Goal: Task Accomplishment & Management: Complete application form

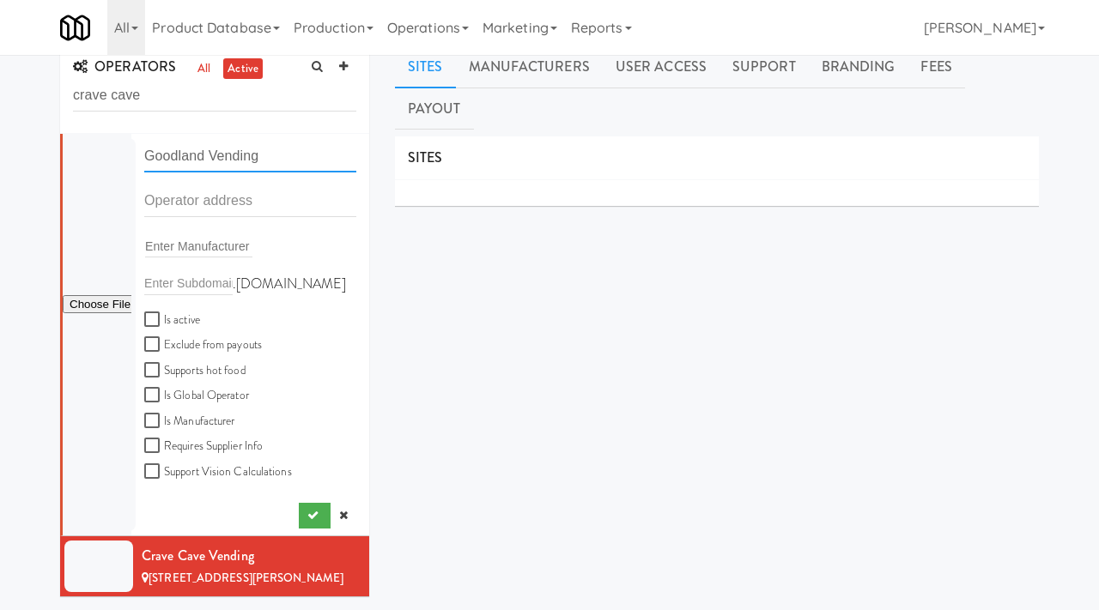
scroll to position [16, 0]
click at [195, 206] on input "text" at bounding box center [250, 201] width 212 height 32
paste input "[STREET_ADDRESS]"
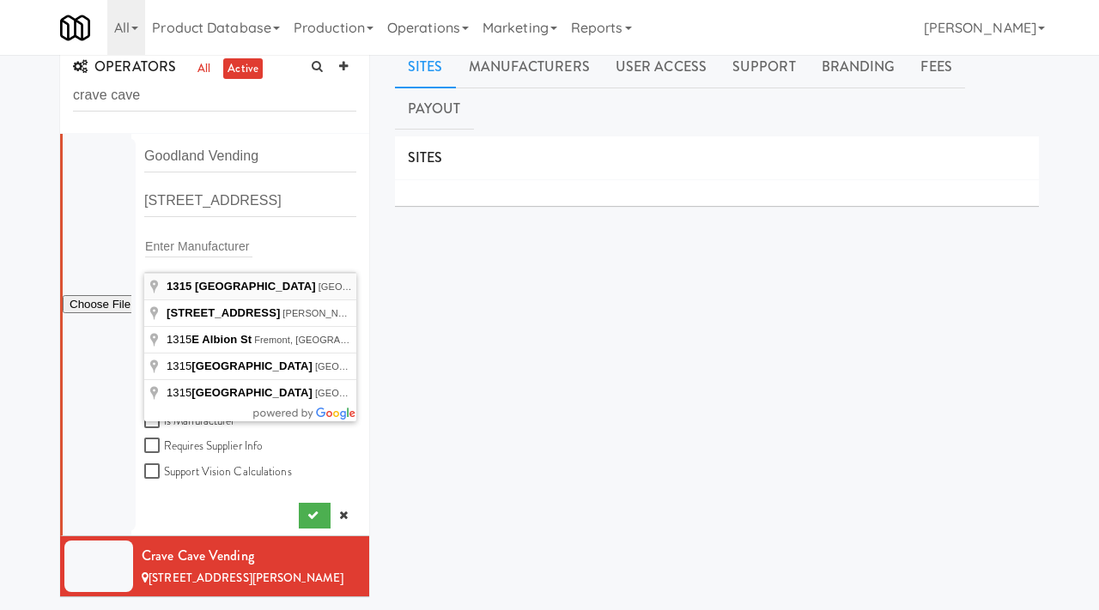
type input "[STREET_ADDRESS]"
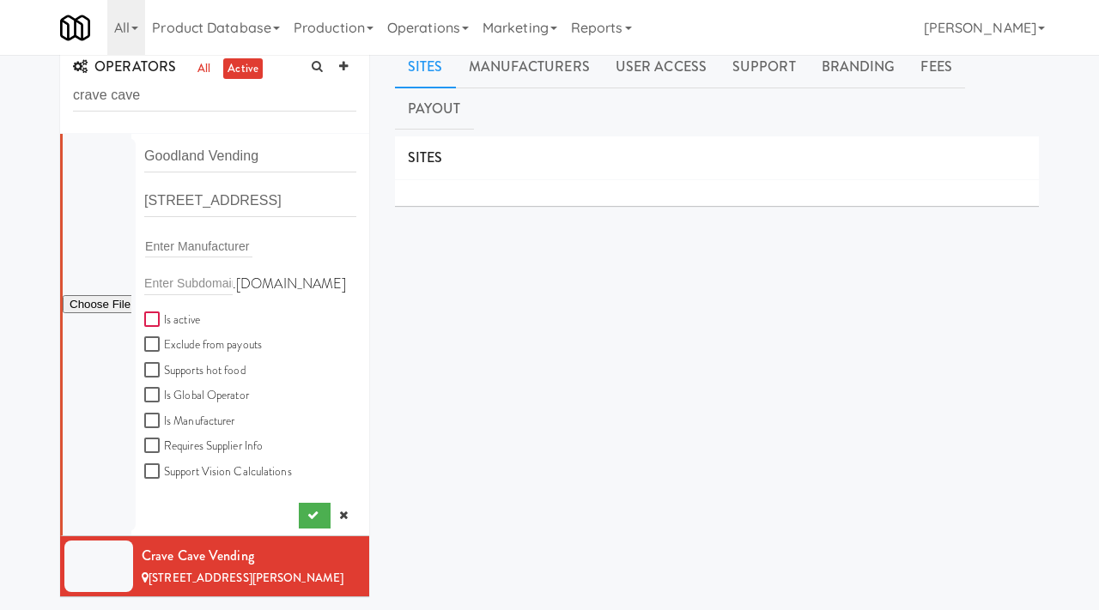
click at [153, 320] on input "Is active" at bounding box center [154, 320] width 20 height 14
checkbox input "true"
click at [103, 298] on input "file" at bounding box center [97, 304] width 69 height 21
type input "C:\fakepath\09e77d91-f331-4c5b-83fd-f534172e9b64-0-2logo___dark_icon__270_x_270…"
click at [312, 502] on div "Goodland Vending [STREET_ADDRESS] Enter Manufacturer .[DOMAIN_NAME] Is active E…" at bounding box center [250, 335] width 212 height 388
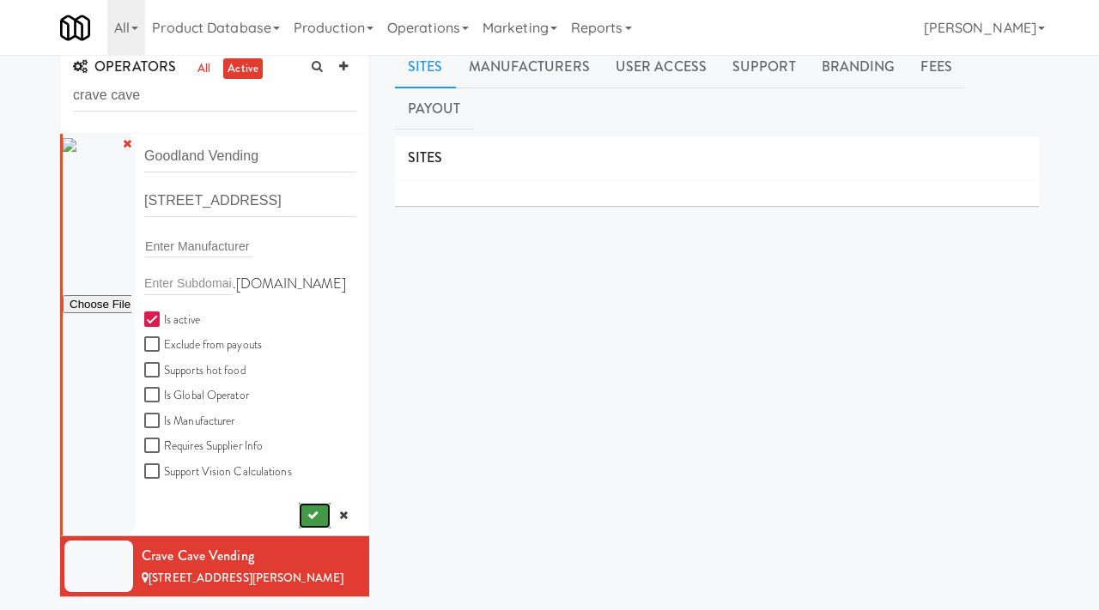
click at [311, 516] on icon "submit" at bounding box center [312, 515] width 11 height 11
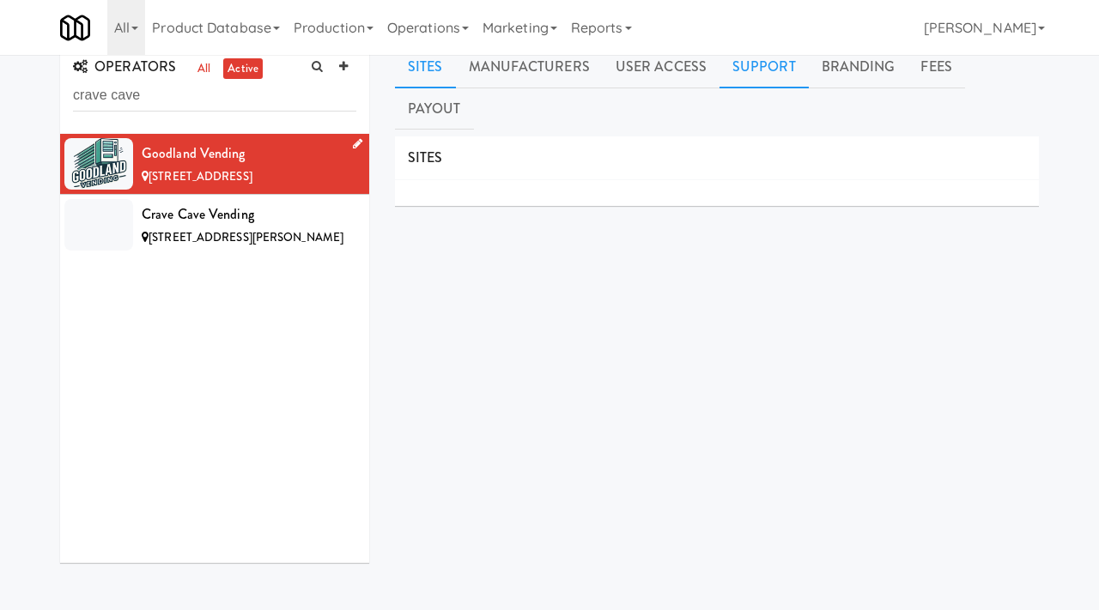
click at [766, 66] on link "Support" at bounding box center [763, 67] width 89 height 43
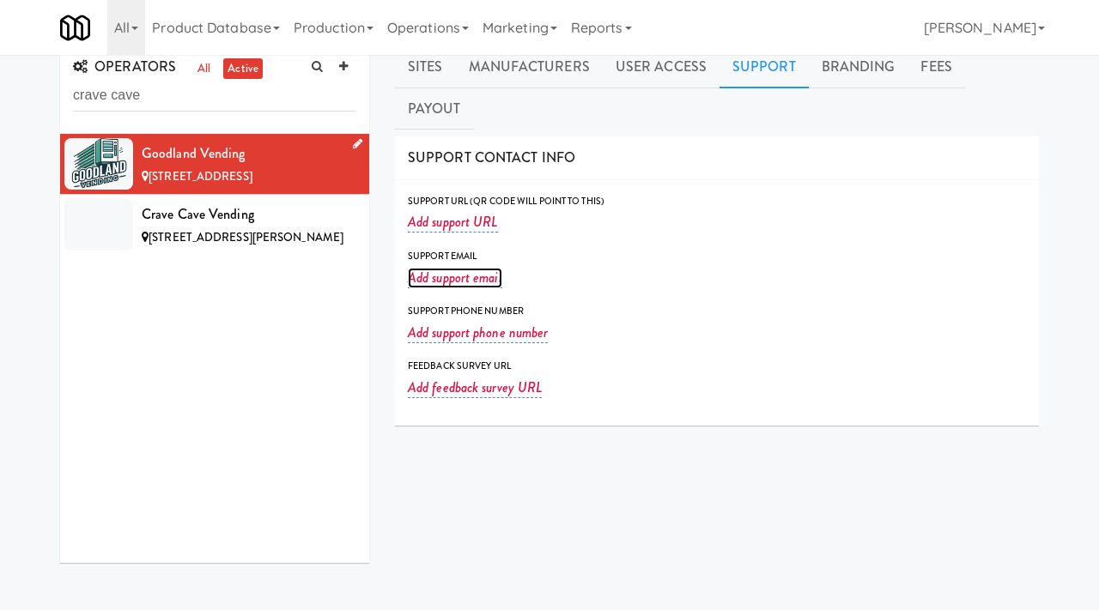
click at [457, 268] on link "Add support email" at bounding box center [455, 278] width 94 height 21
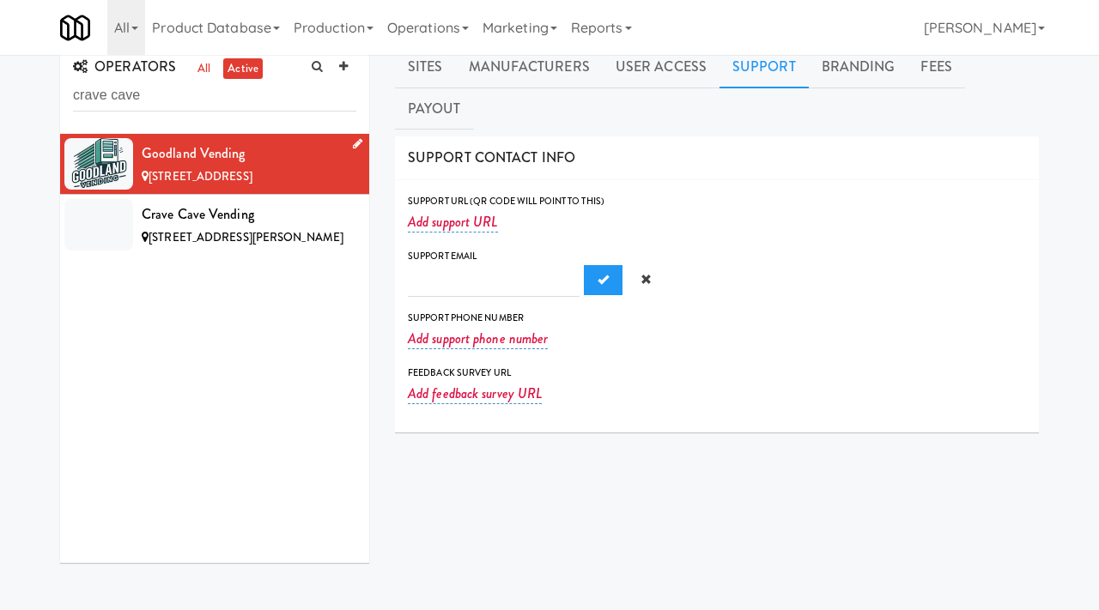
click at [447, 265] on input "text" at bounding box center [494, 281] width 172 height 32
type input "[EMAIL_ADDRESS][DOMAIN_NAME]"
click at [584, 265] on button "Submit" at bounding box center [603, 280] width 39 height 31
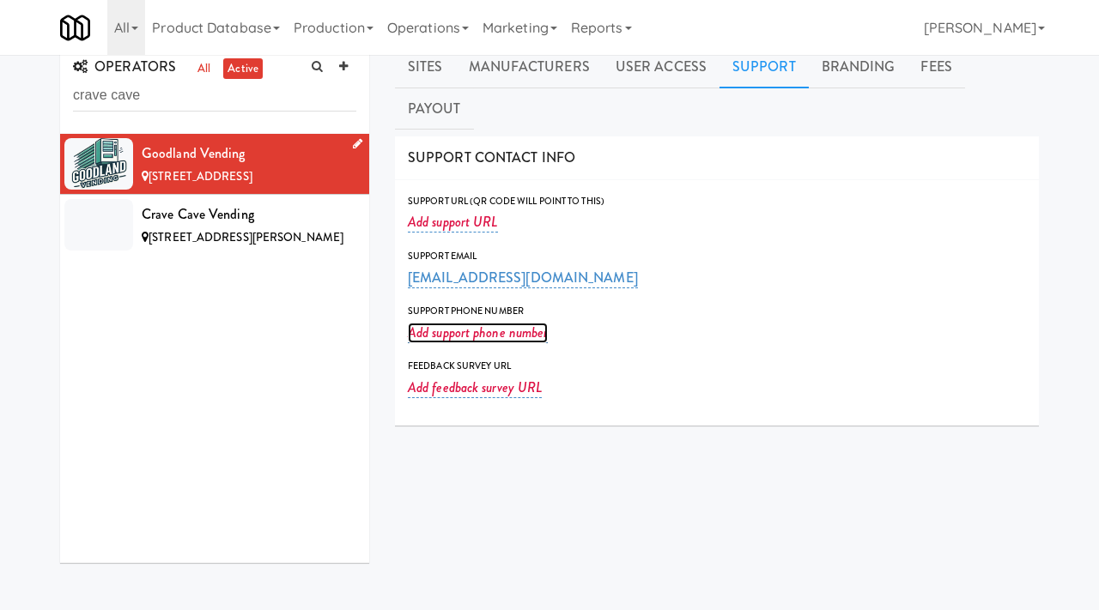
click at [442, 323] on link "Add support phone number" at bounding box center [478, 333] width 140 height 21
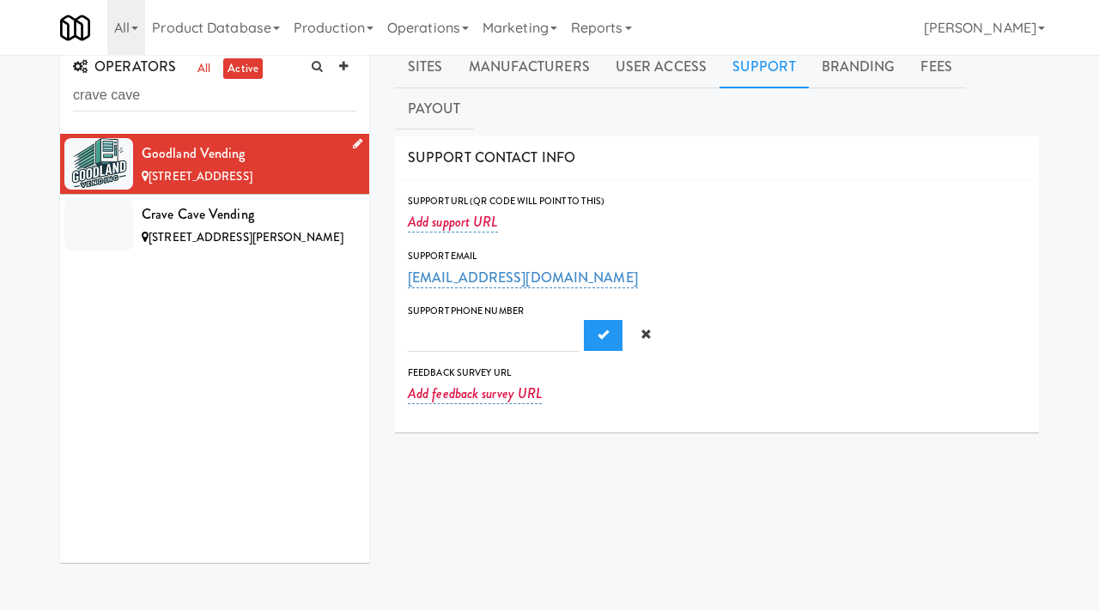
click at [442, 320] on input "text" at bounding box center [494, 336] width 172 height 32
type input "[PHONE_NUMBER]"
click at [584, 320] on button "Submit" at bounding box center [603, 335] width 39 height 31
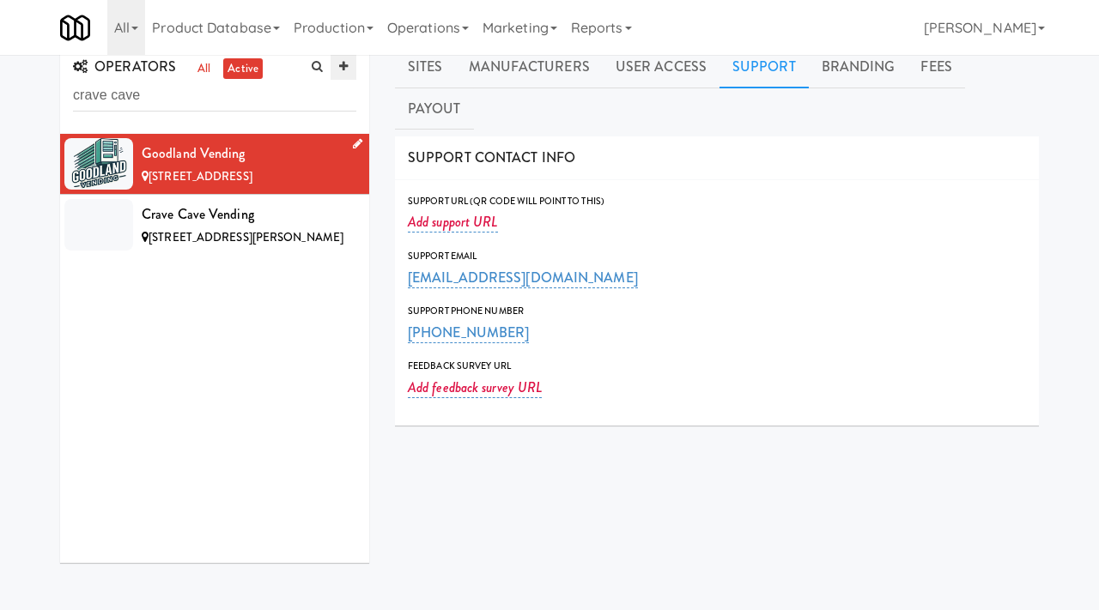
click at [345, 71] on icon at bounding box center [343, 66] width 9 height 11
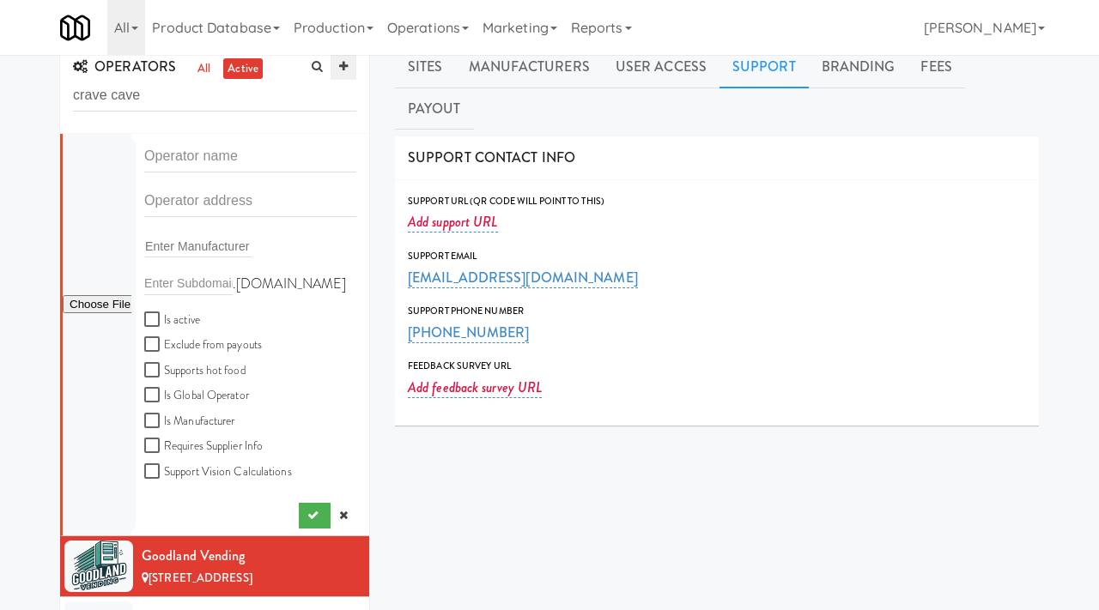
scroll to position [30, 0]
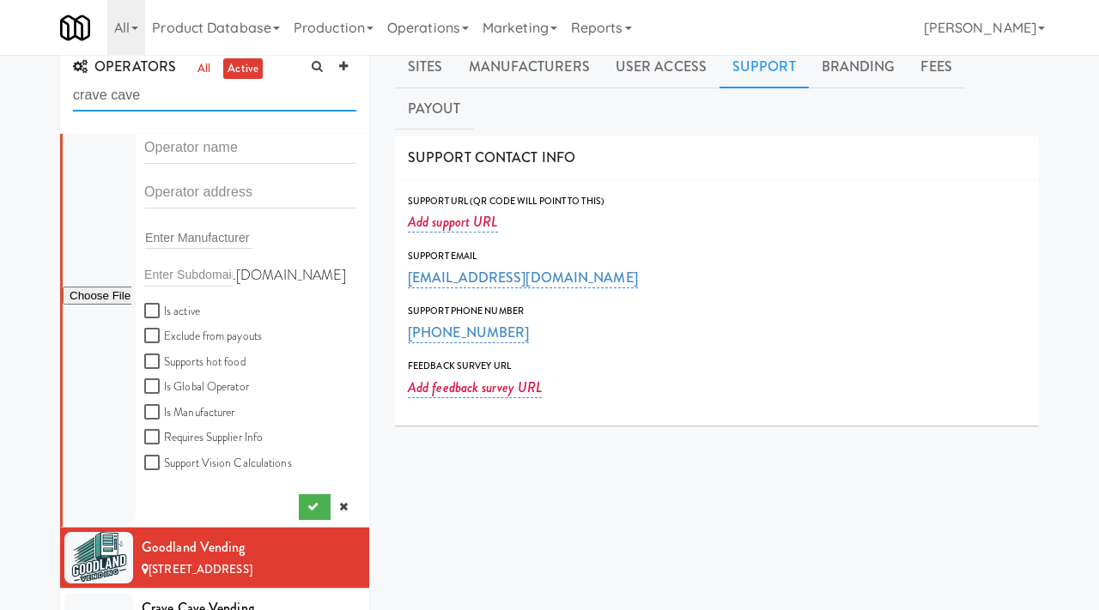
click at [167, 93] on input "crave cave" at bounding box center [214, 96] width 283 height 32
type input "boathouse"
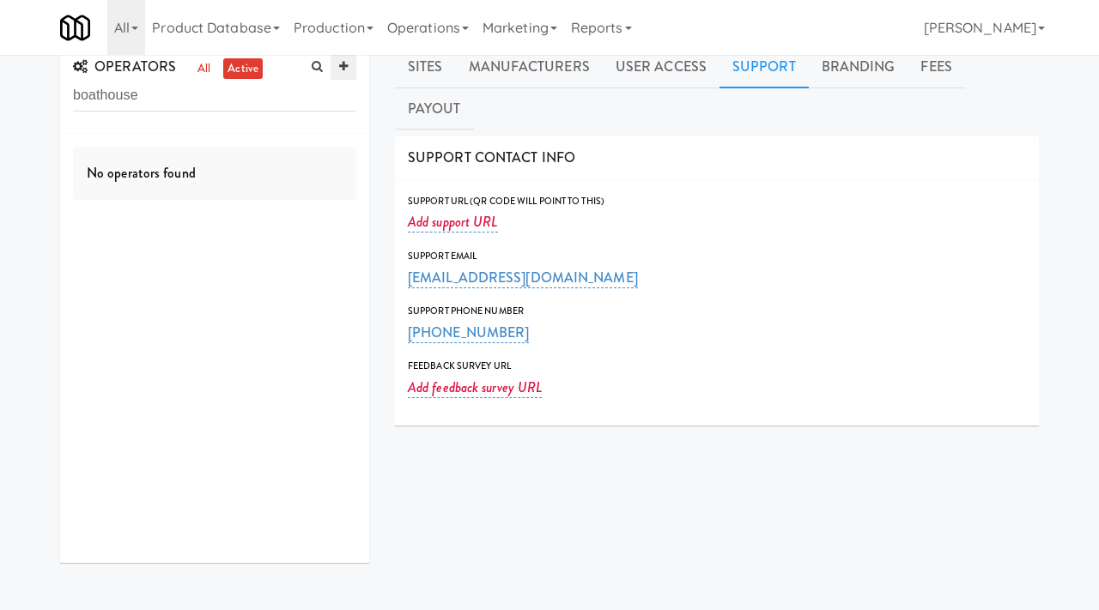
click at [336, 68] on link at bounding box center [344, 67] width 26 height 26
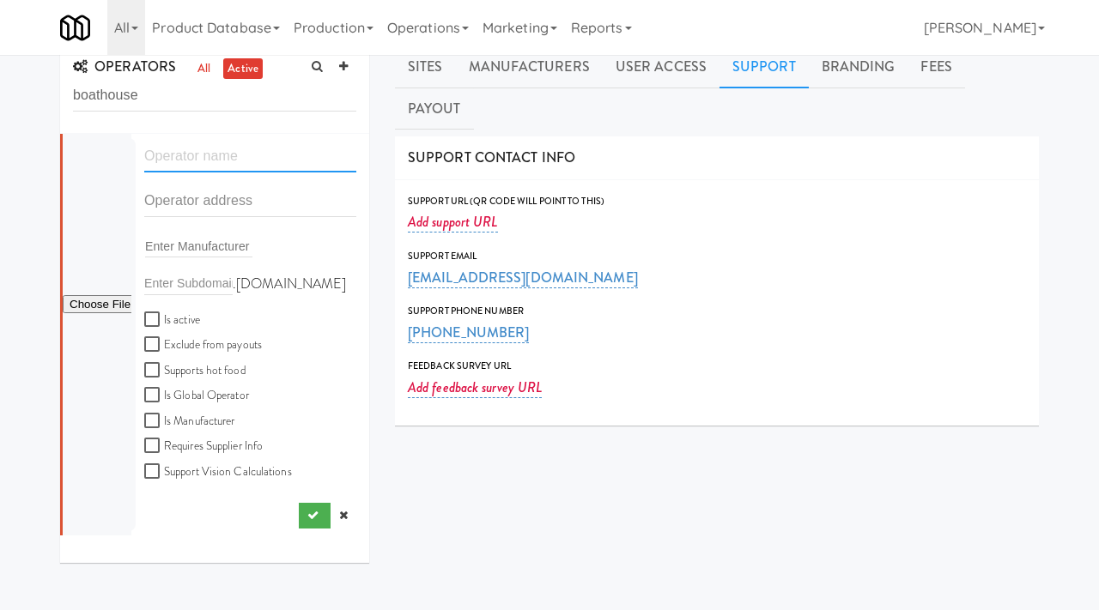
click at [228, 161] on input "text" at bounding box center [250, 157] width 212 height 32
paste input "[PERSON_NAME]"
type input "[PERSON_NAME]"
paste input "Boathouse Vending"
type input "Boathouse Vending"
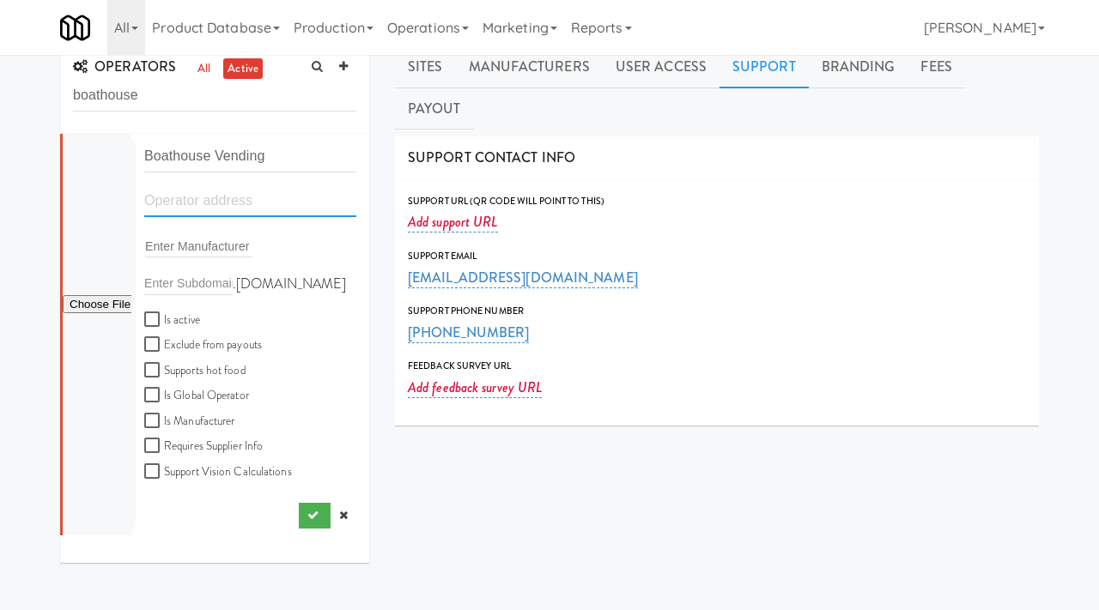
click at [172, 201] on input "text" at bounding box center [250, 201] width 212 height 32
paste input "[STREET_ADDRESS]"
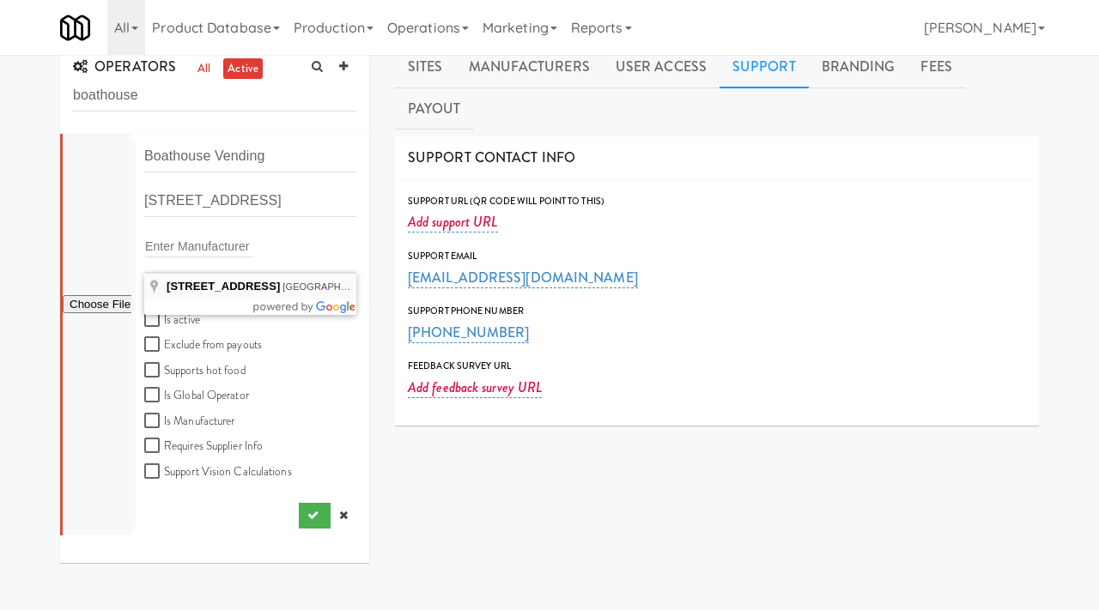
type input "[STREET_ADDRESS]"
click at [151, 319] on input "Is active" at bounding box center [154, 320] width 20 height 14
checkbox input "true"
click at [307, 510] on icon "submit" at bounding box center [312, 515] width 11 height 11
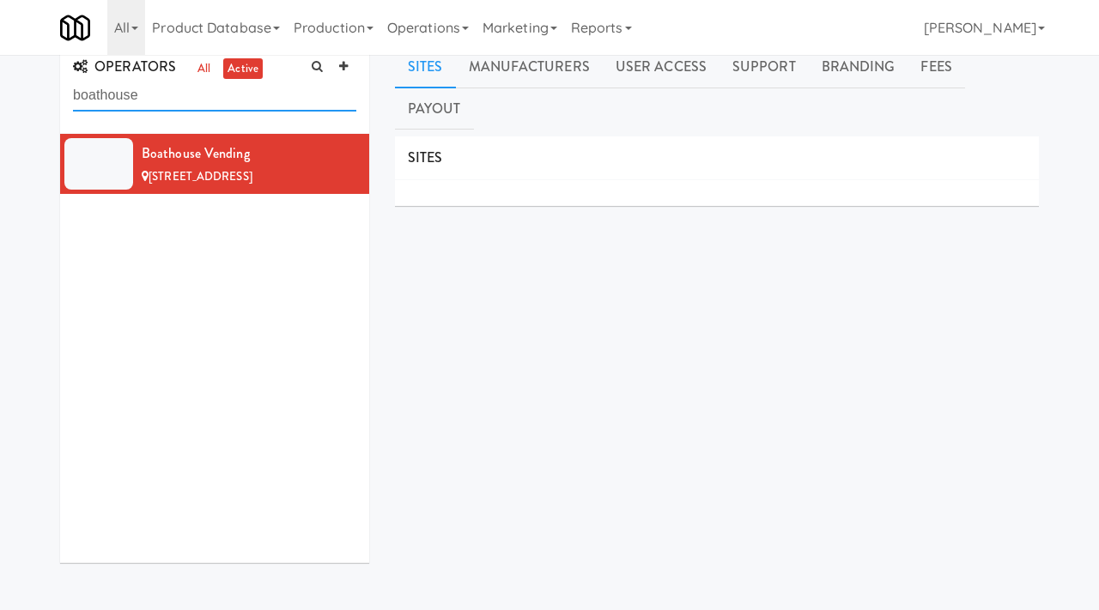
click at [209, 101] on input "boathouse" at bounding box center [214, 96] width 283 height 32
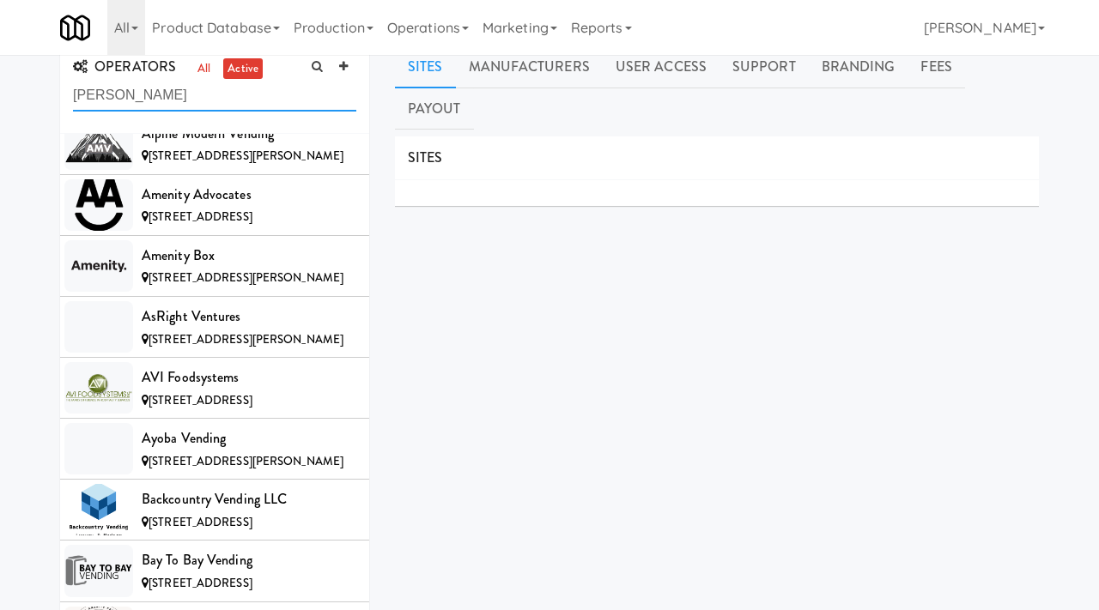
scroll to position [1520, 0]
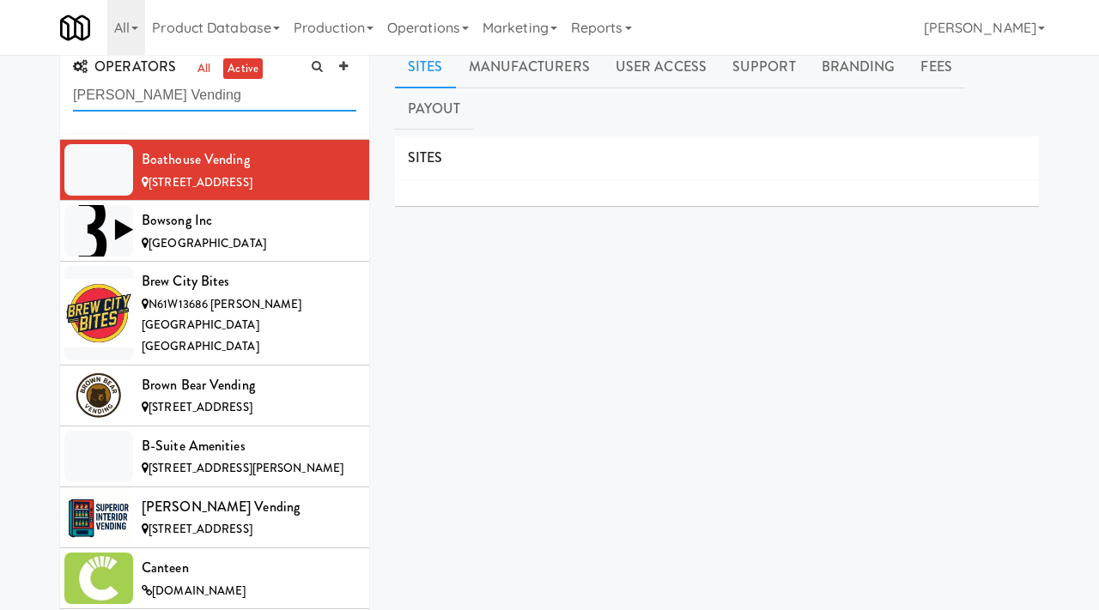
type input "[PERSON_NAME] Vending"
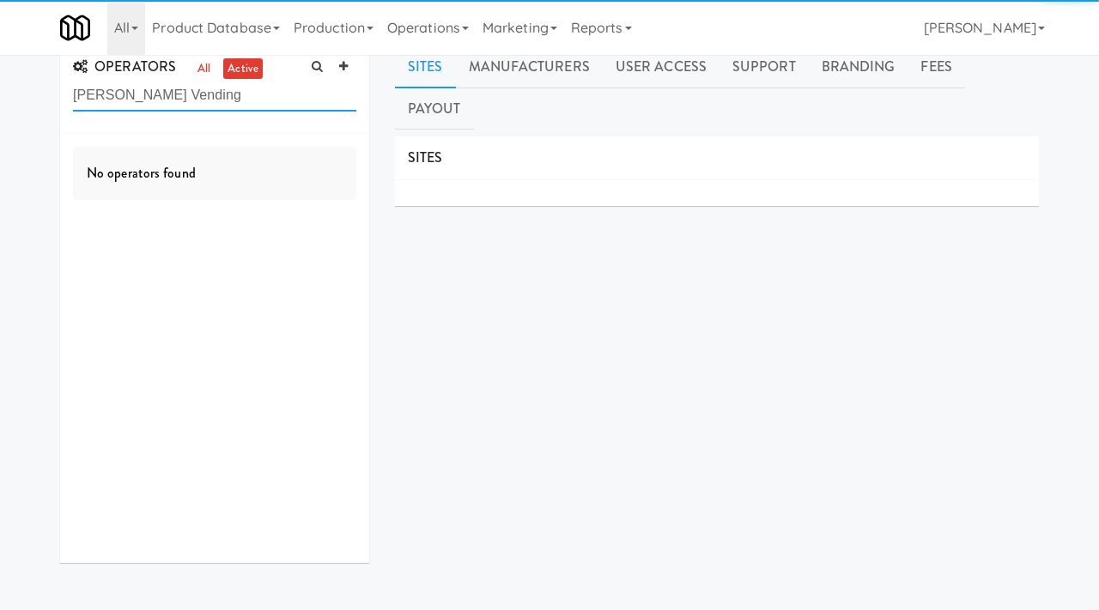
scroll to position [0, 0]
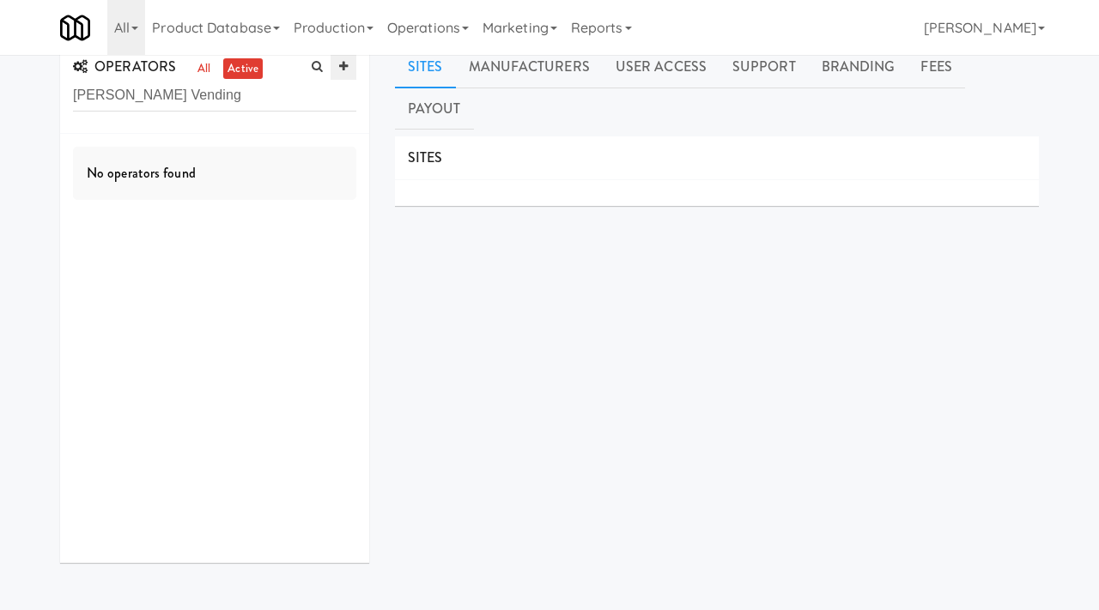
click at [346, 74] on link at bounding box center [344, 67] width 26 height 26
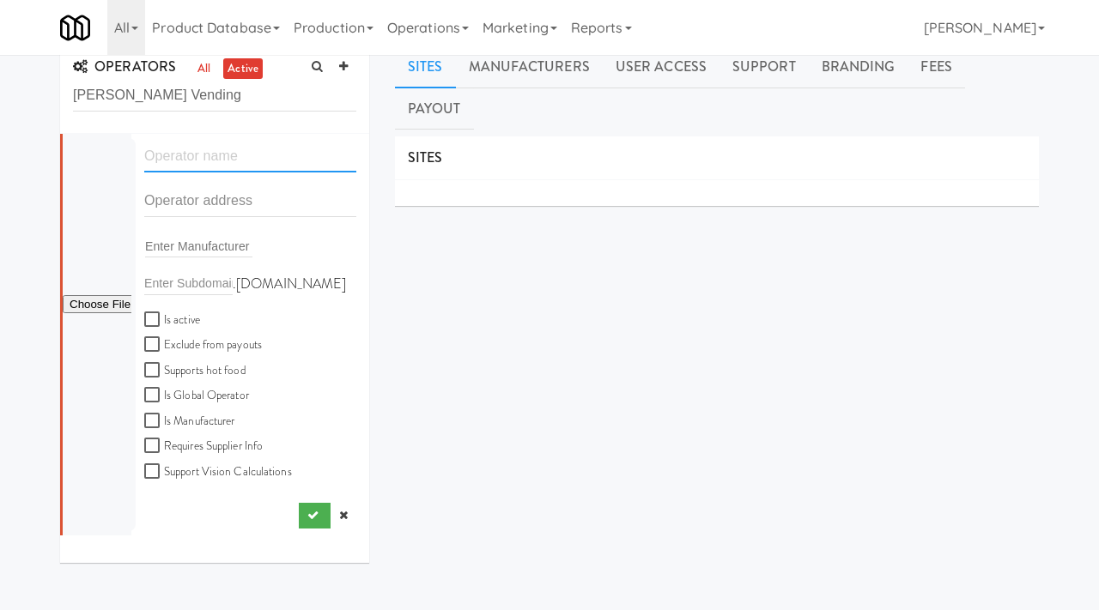
click at [174, 155] on input "text" at bounding box center [250, 157] width 212 height 32
paste input "[PERSON_NAME] Vending"
type input "[PERSON_NAME] Vending"
click at [182, 185] on div "[PERSON_NAME] Vending" at bounding box center [250, 163] width 238 height 45
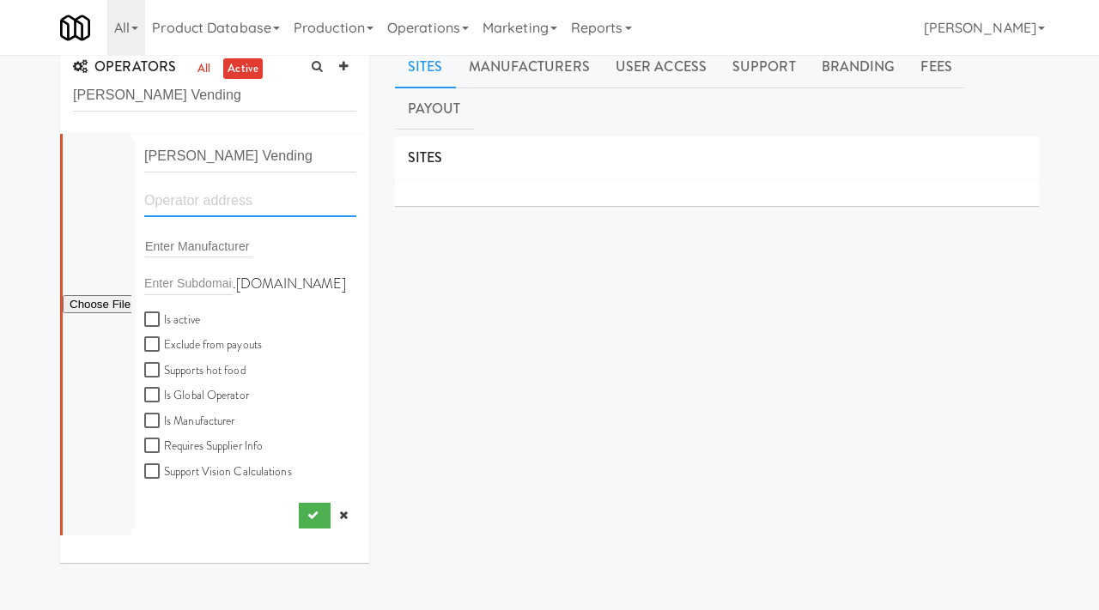
click at [168, 203] on input "text" at bounding box center [250, 201] width 212 height 32
paste input "[STREET_ADDRESS]"
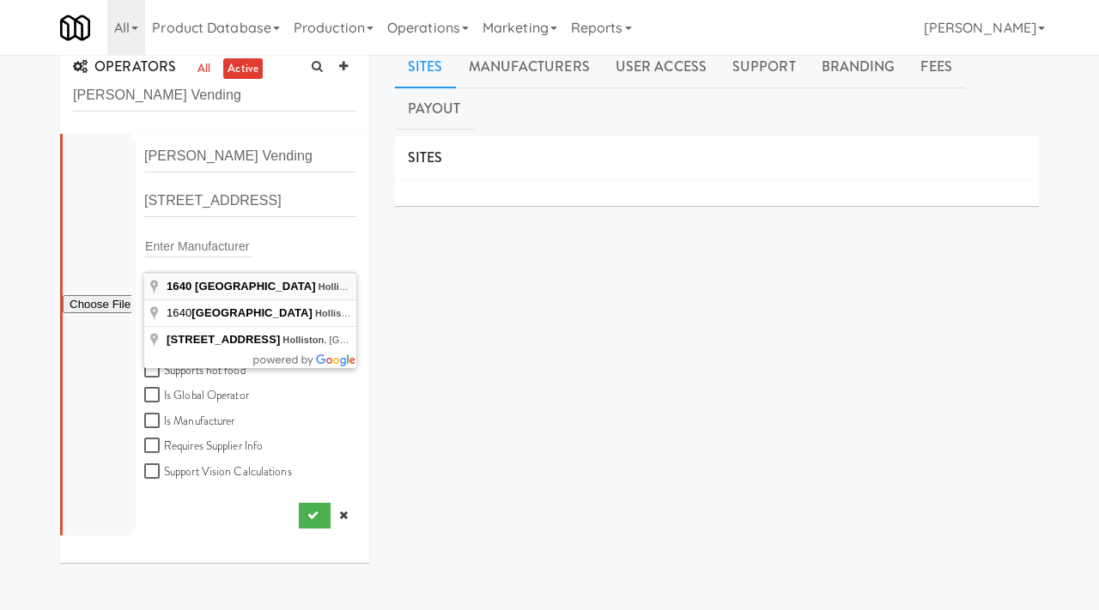
type input "[STREET_ADDRESS]"
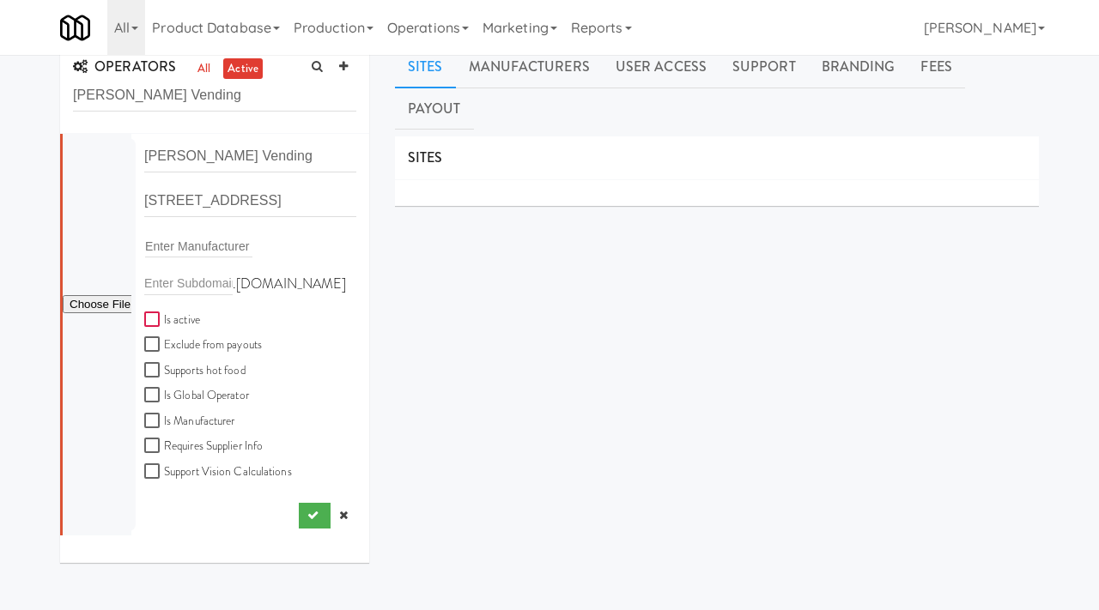
click at [153, 317] on input "Is active" at bounding box center [154, 320] width 20 height 14
checkbox input "true"
click at [307, 512] on icon "submit" at bounding box center [312, 515] width 11 height 11
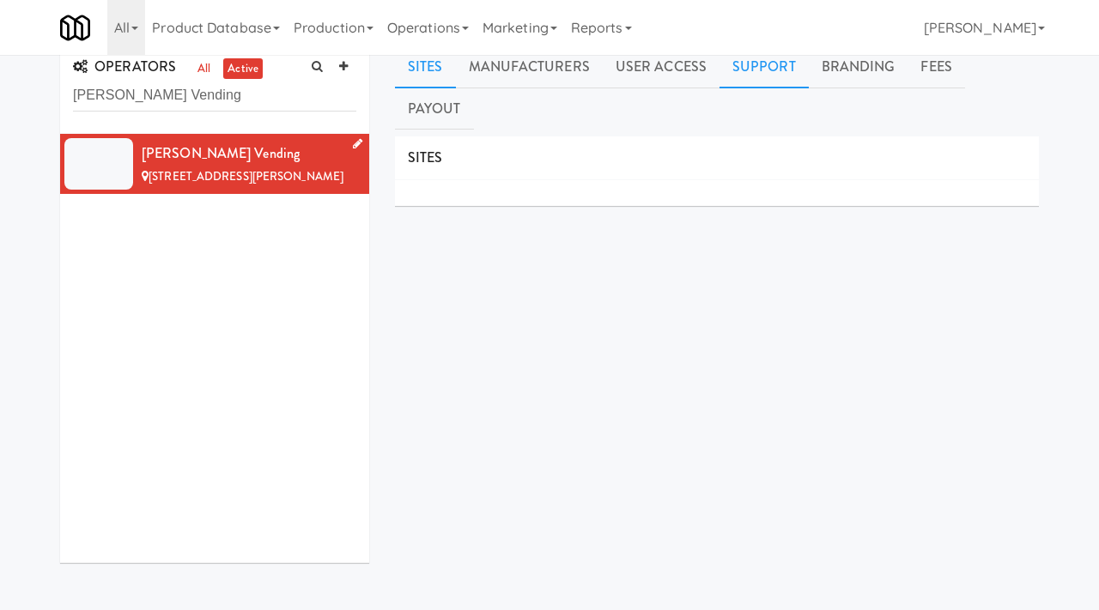
click at [763, 64] on link "Support" at bounding box center [763, 67] width 89 height 43
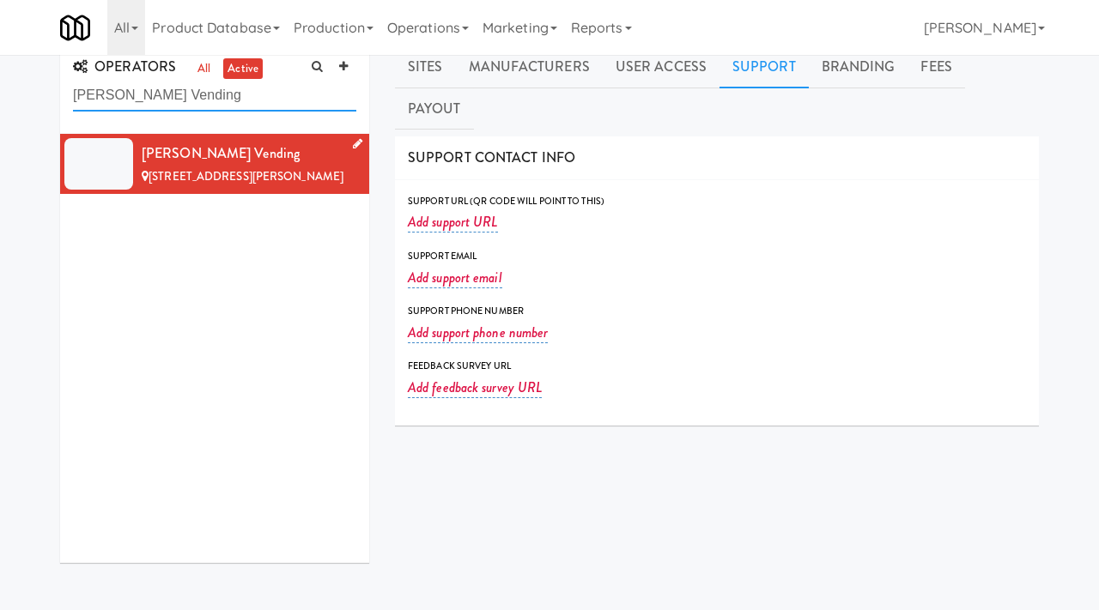
click at [226, 96] on input "[PERSON_NAME] Vending" at bounding box center [214, 96] width 283 height 32
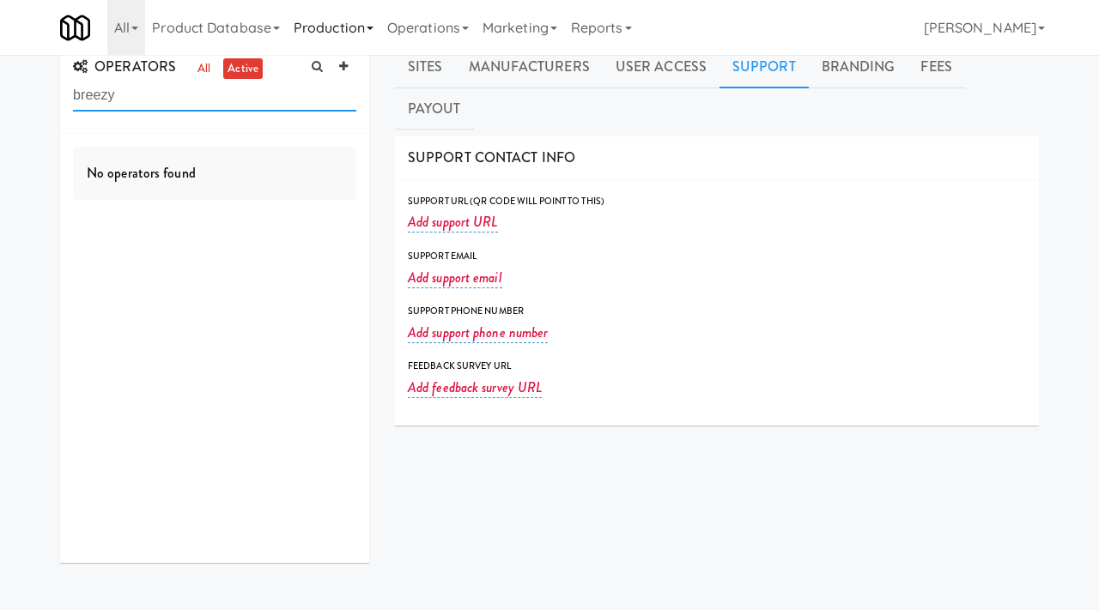
type input "breezy"
click at [339, 65] on icon at bounding box center [343, 66] width 9 height 11
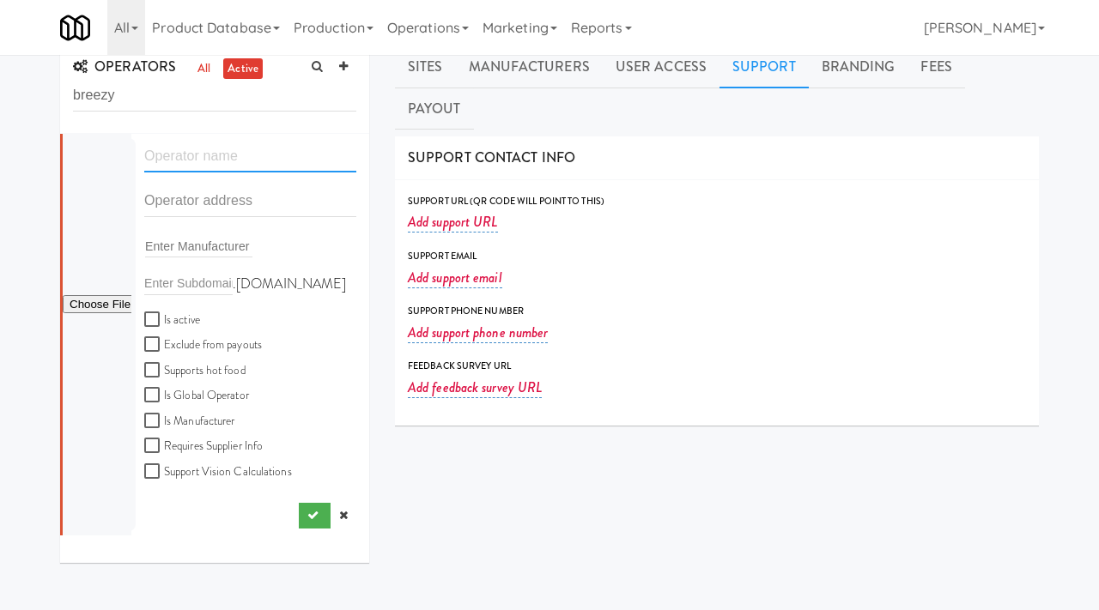
click at [177, 161] on input "text" at bounding box center [250, 157] width 212 height 32
paste input "Breezy SmartStock"
type input "Breezy SmartStock"
click at [197, 215] on input "text" at bounding box center [250, 201] width 212 height 32
paste input "23 [STREET_ADDRESS]"
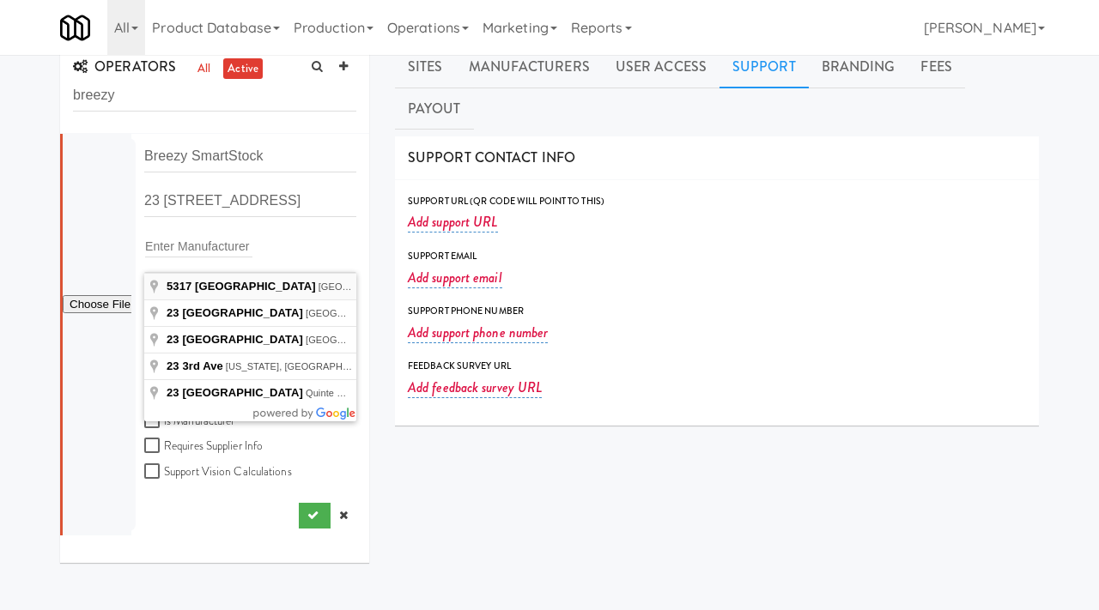
type input "[STREET_ADDRESS]"
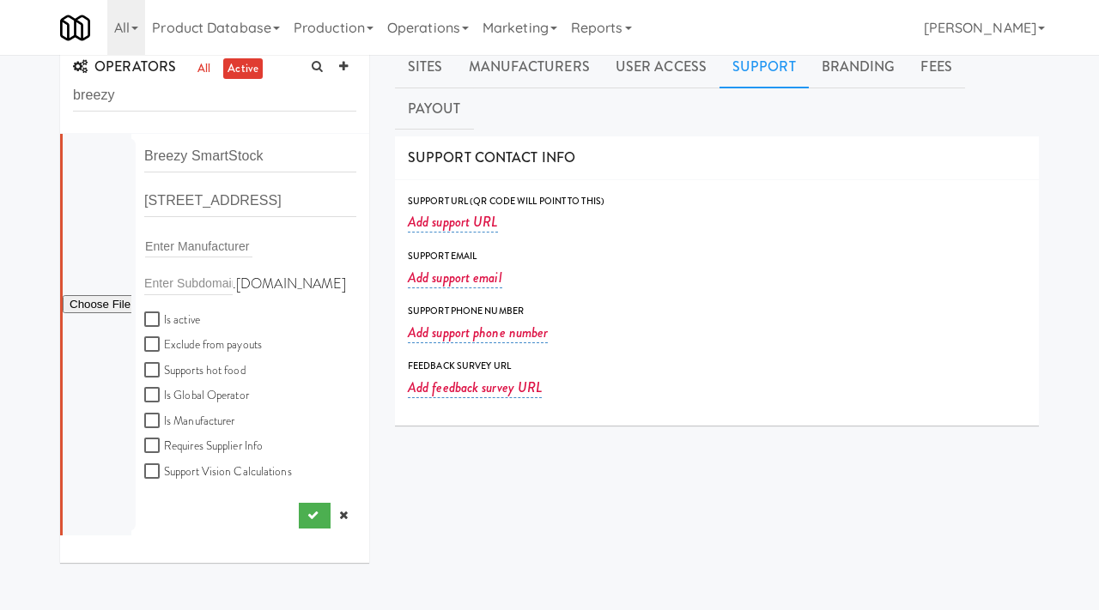
click at [150, 311] on label "Is active" at bounding box center [172, 320] width 56 height 21
click at [150, 313] on input "Is active" at bounding box center [154, 320] width 20 height 14
checkbox input "true"
click at [94, 300] on input "file" at bounding box center [97, 304] width 69 height 21
type input "C:\fakepath\afbcca51-b644-4dd7-a752-a6864c7e7b99-0-2logo___dark_icon__270_x_270…"
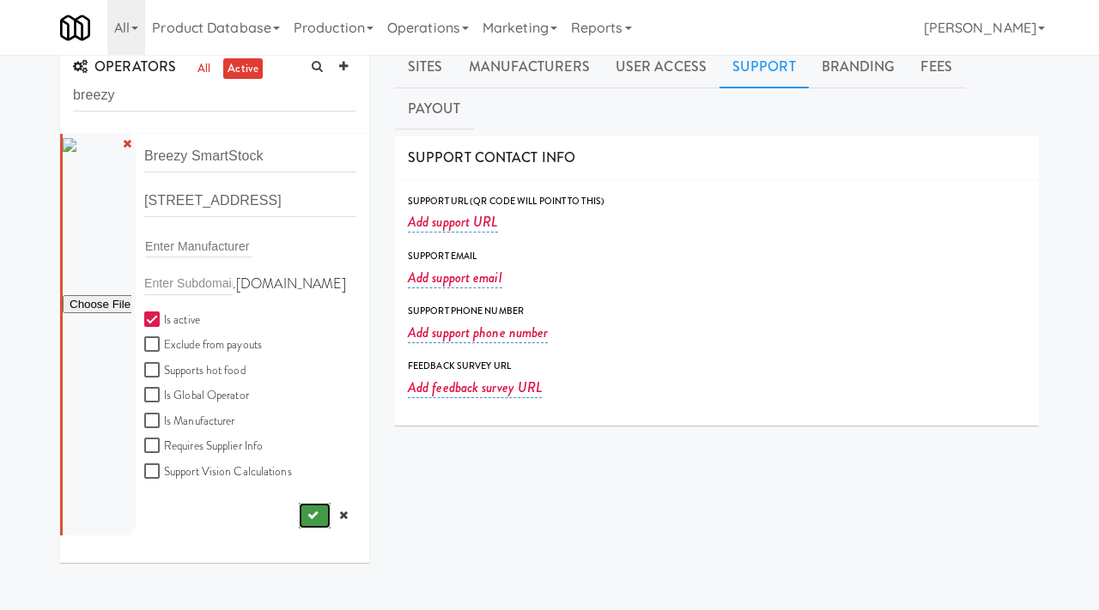
click at [307, 523] on button "submit" at bounding box center [315, 516] width 32 height 26
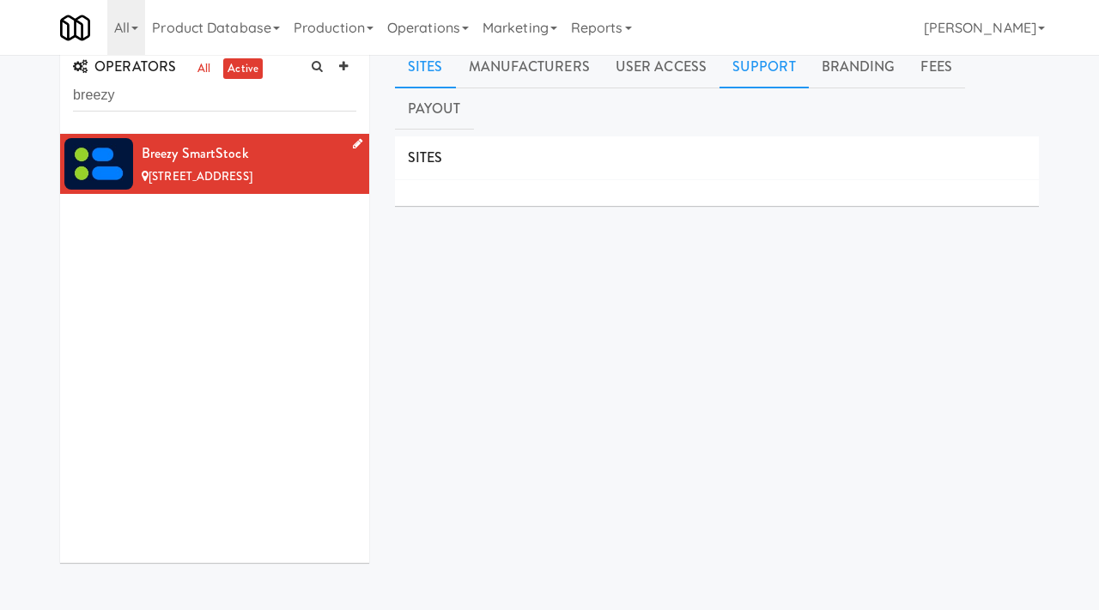
click at [759, 67] on link "Support" at bounding box center [763, 67] width 89 height 43
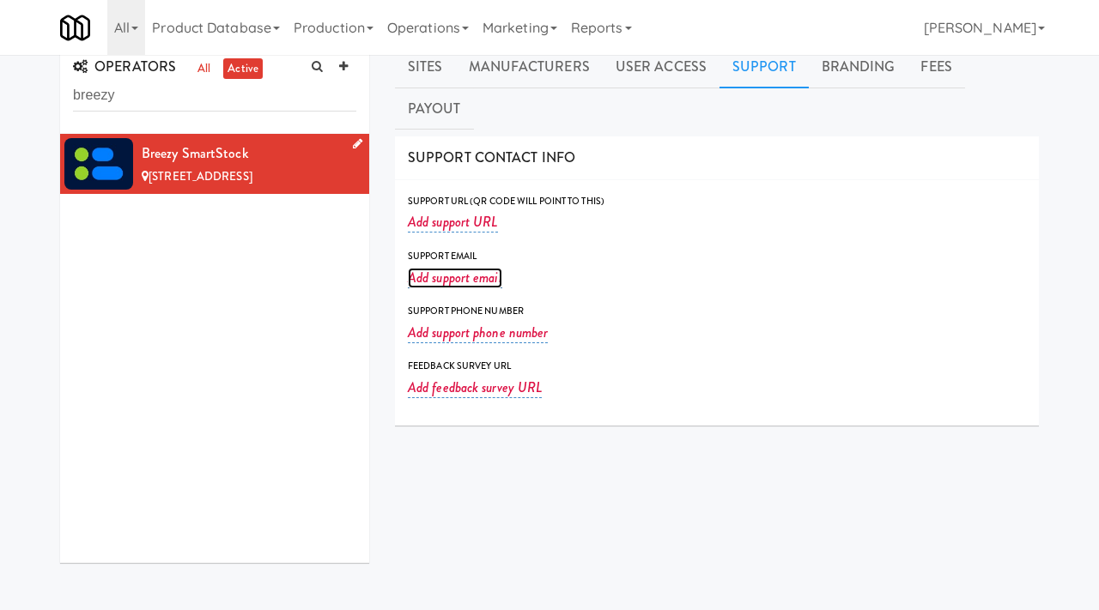
click at [466, 268] on link "Add support email" at bounding box center [455, 278] width 94 height 21
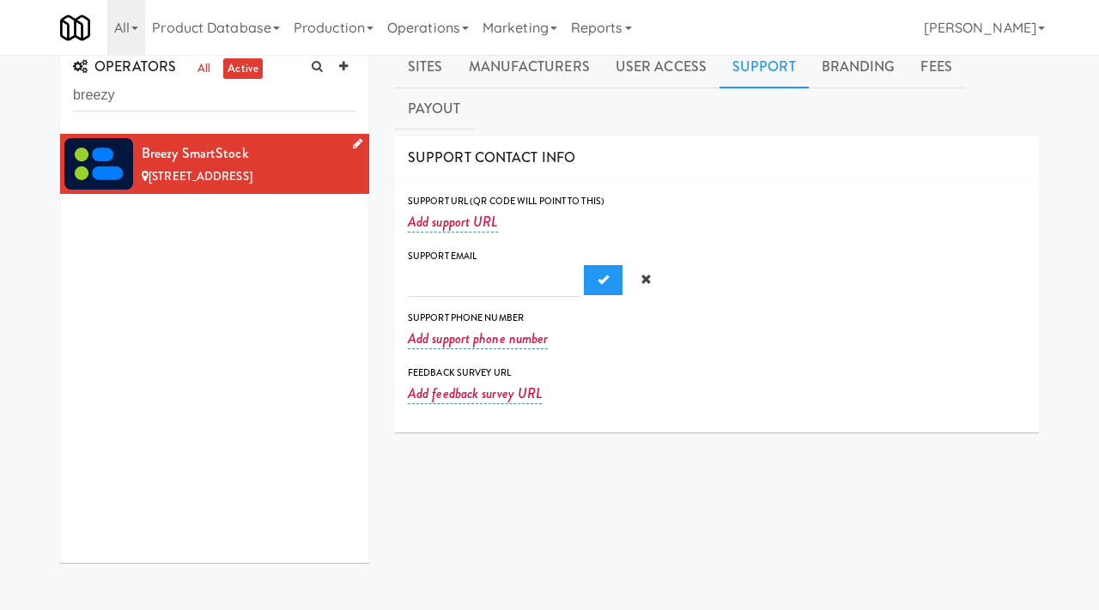
click at [441, 265] on input "text" at bounding box center [494, 281] width 172 height 32
type input "[EMAIL_ADDRESS][DOMAIN_NAME]"
click at [598, 274] on span "Submit" at bounding box center [603, 279] width 11 height 11
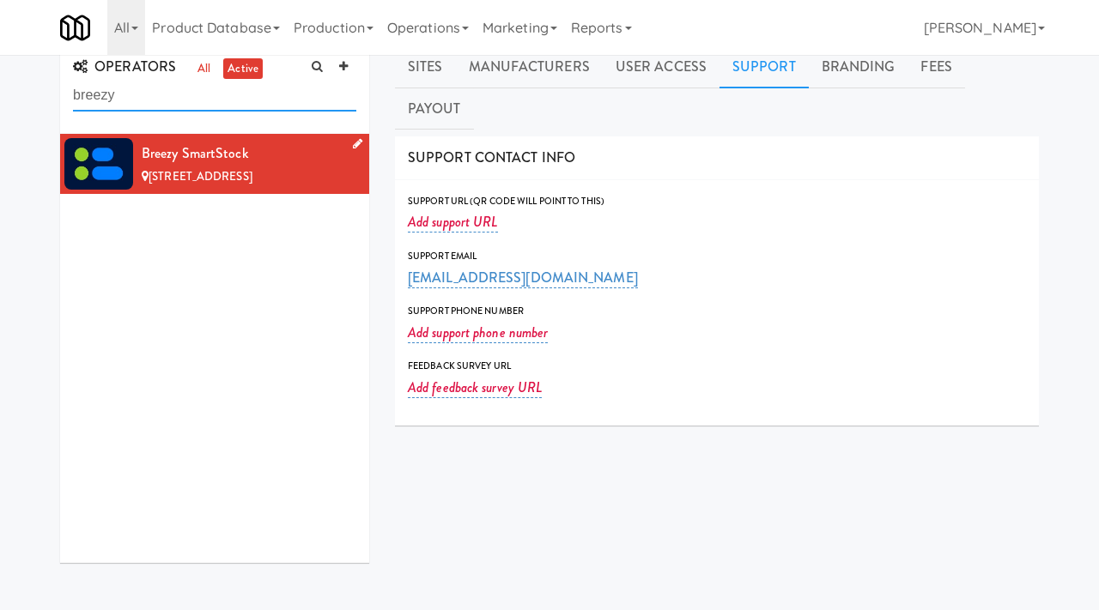
drag, startPoint x: 132, startPoint y: 98, endPoint x: 78, endPoint y: 99, distance: 54.1
click at [78, 99] on input "breezy" at bounding box center [214, 96] width 283 height 32
type input "b"
paste input "Foodie Stash"
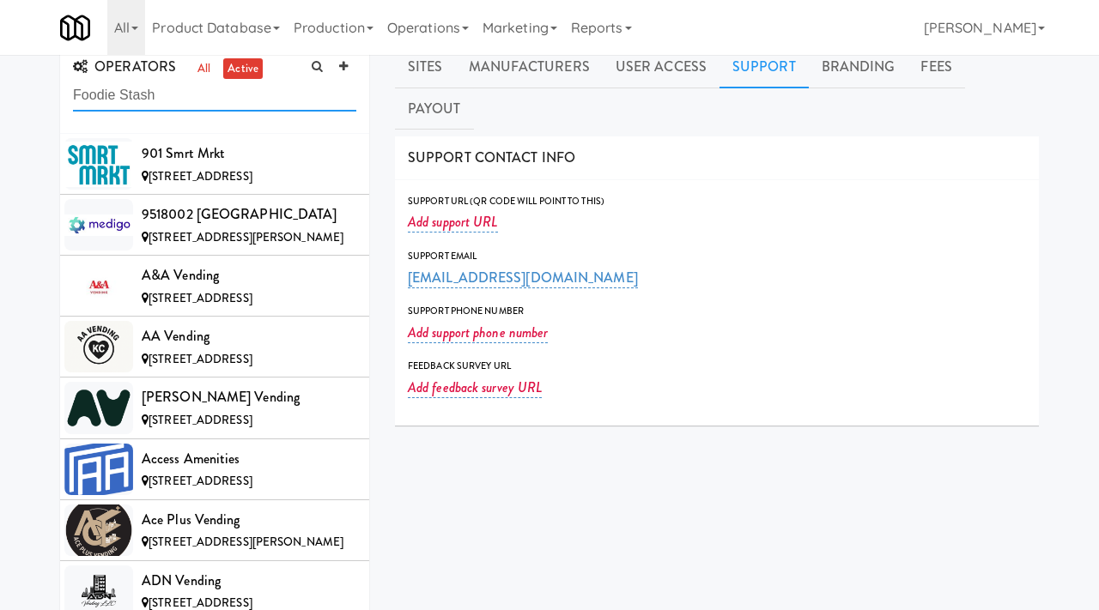
scroll to position [1643, 0]
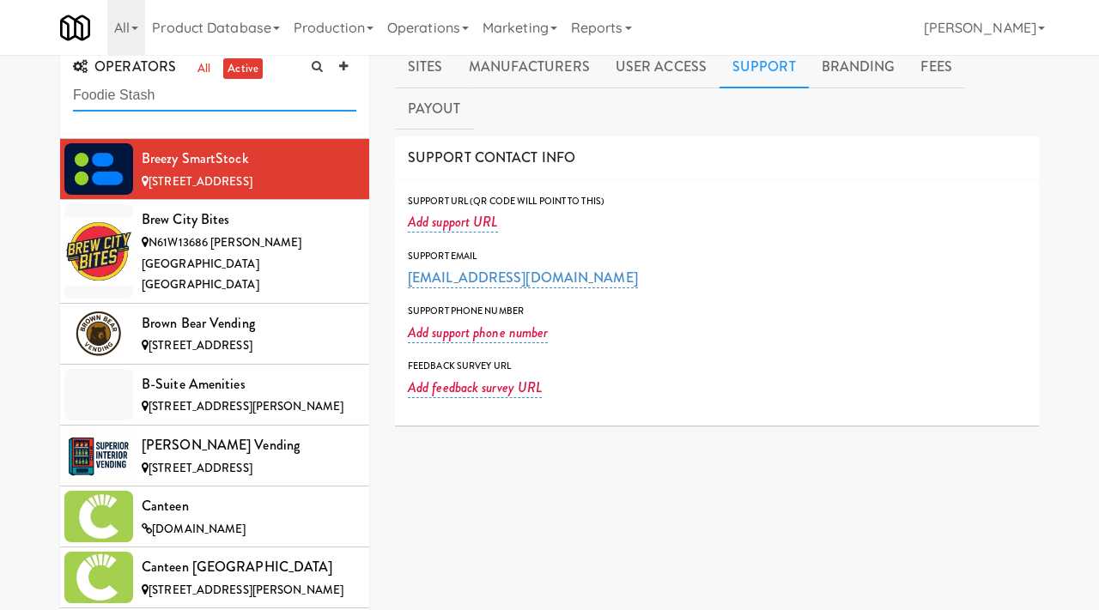
type input "Foodie Stash"
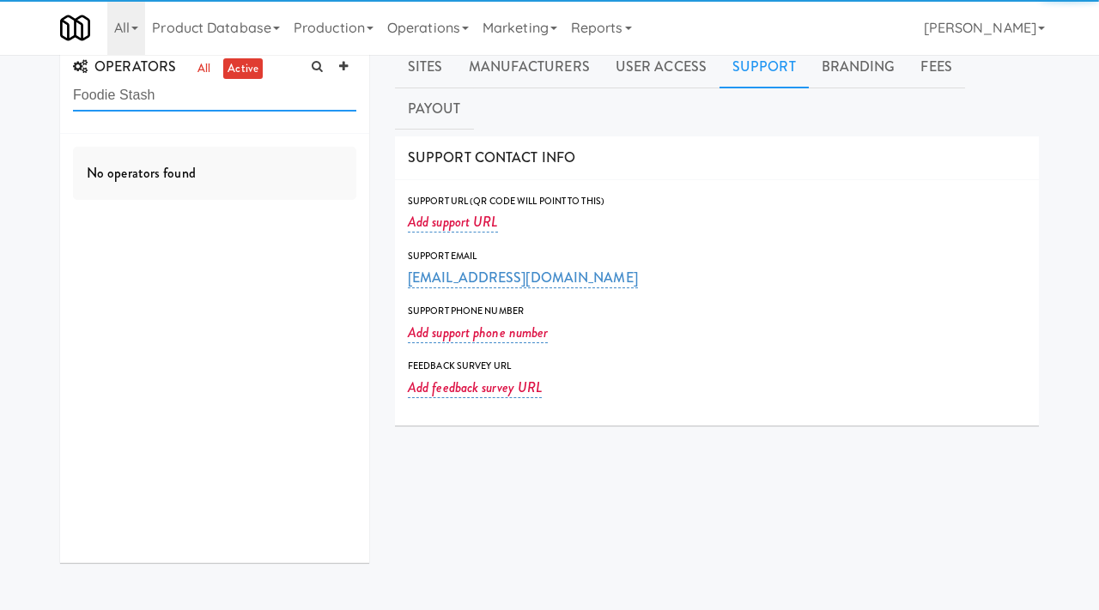
scroll to position [0, 0]
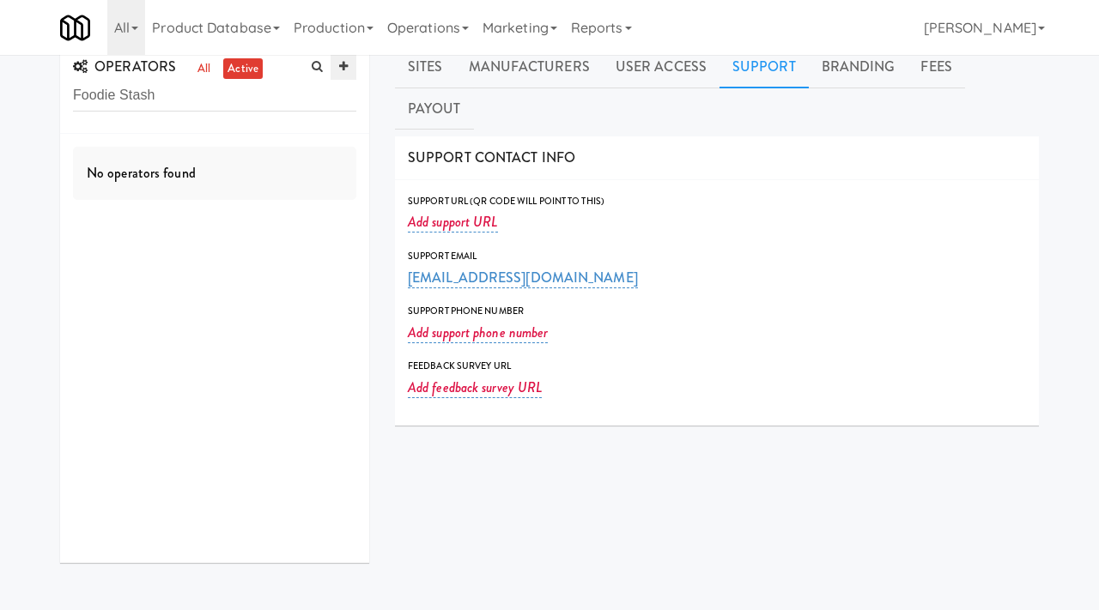
click at [350, 60] on link at bounding box center [344, 67] width 26 height 26
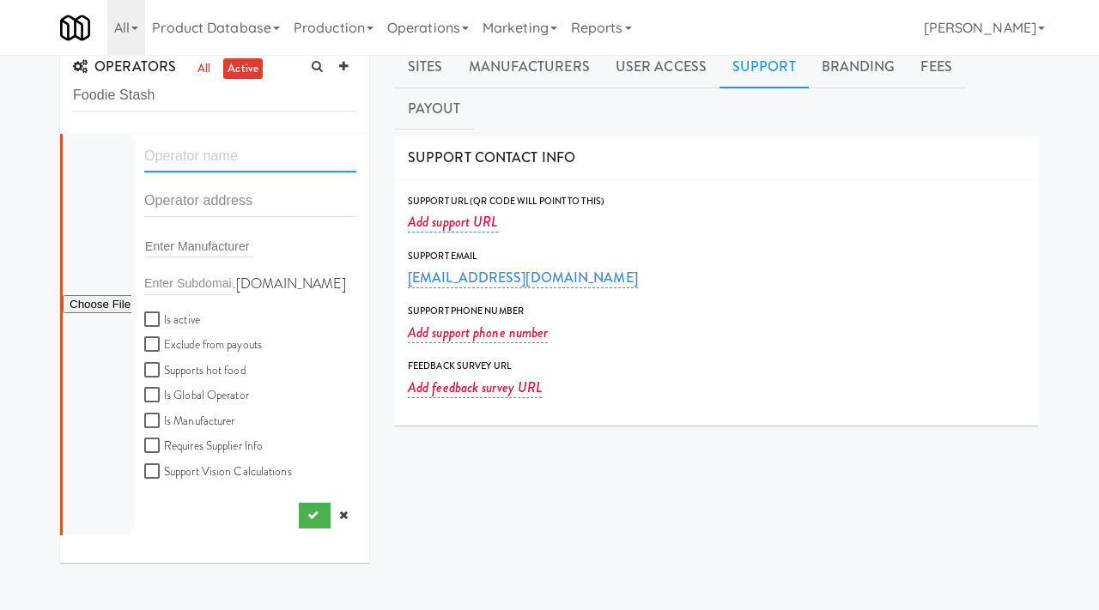
click at [219, 158] on input "text" at bounding box center [250, 157] width 212 height 32
paste input "Foodie Stash"
type input "Foodie Stash"
click at [220, 205] on input "text" at bounding box center [250, 201] width 212 height 32
paste input "[STREET_ADDRESS][PERSON_NAME]"
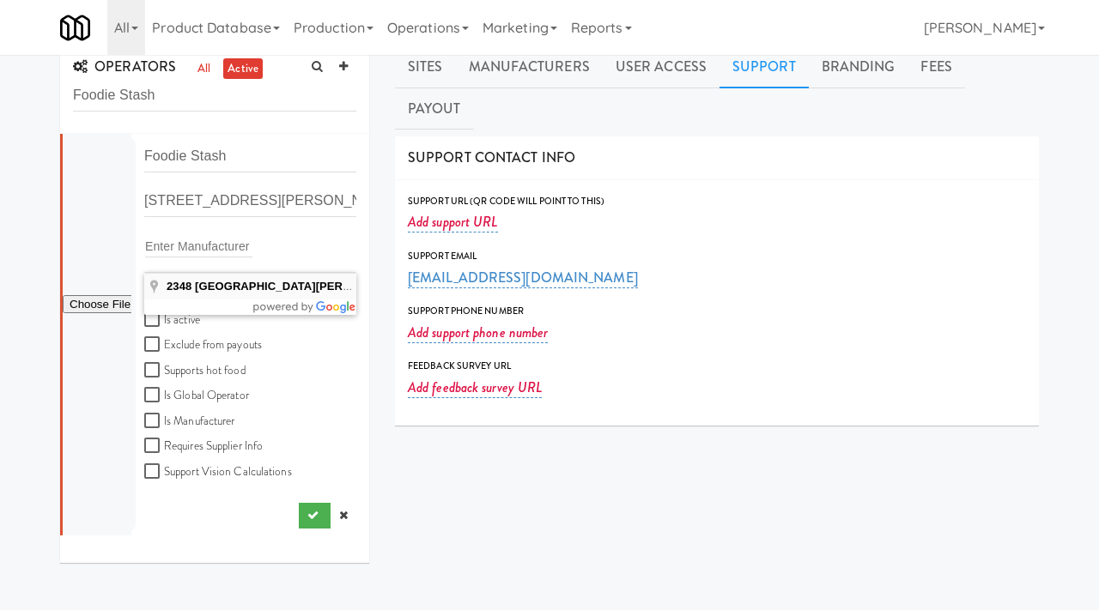
type input "[STREET_ADDRESS][PERSON_NAME]"
click at [152, 319] on input "Is active" at bounding box center [154, 320] width 20 height 14
checkbox input "true"
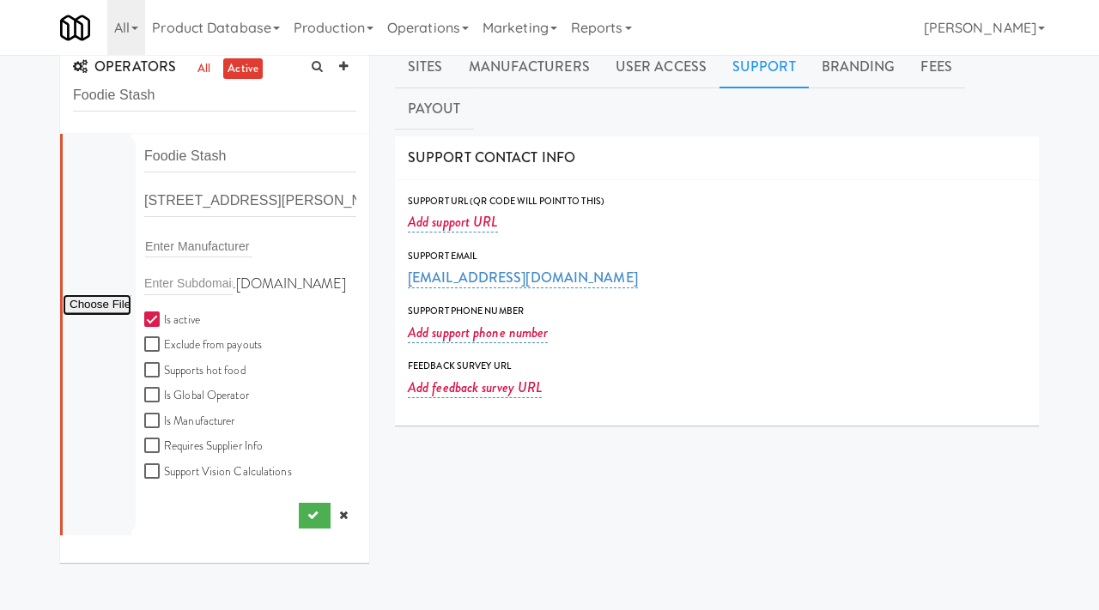
click at [85, 294] on input "file" at bounding box center [97, 304] width 69 height 21
type input "C:\fakepath\3f40693e-497b-46c2-80a4-9d6b1e520134-0-2logo___dark_icon__270_x_270…"
click at [308, 507] on button "submit" at bounding box center [315, 516] width 32 height 26
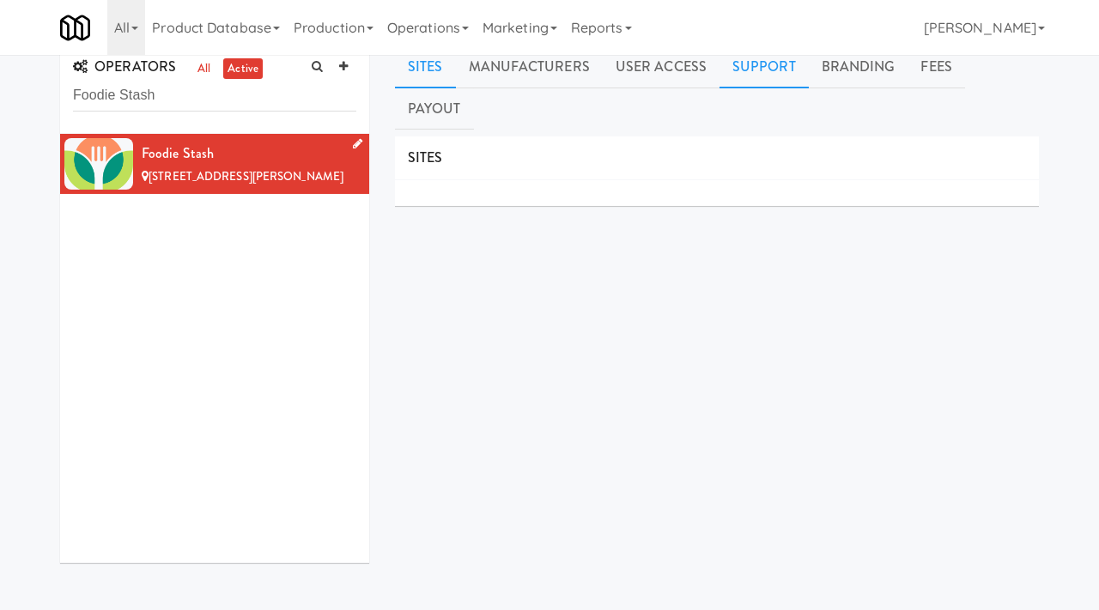
click at [758, 64] on link "Support" at bounding box center [763, 67] width 89 height 43
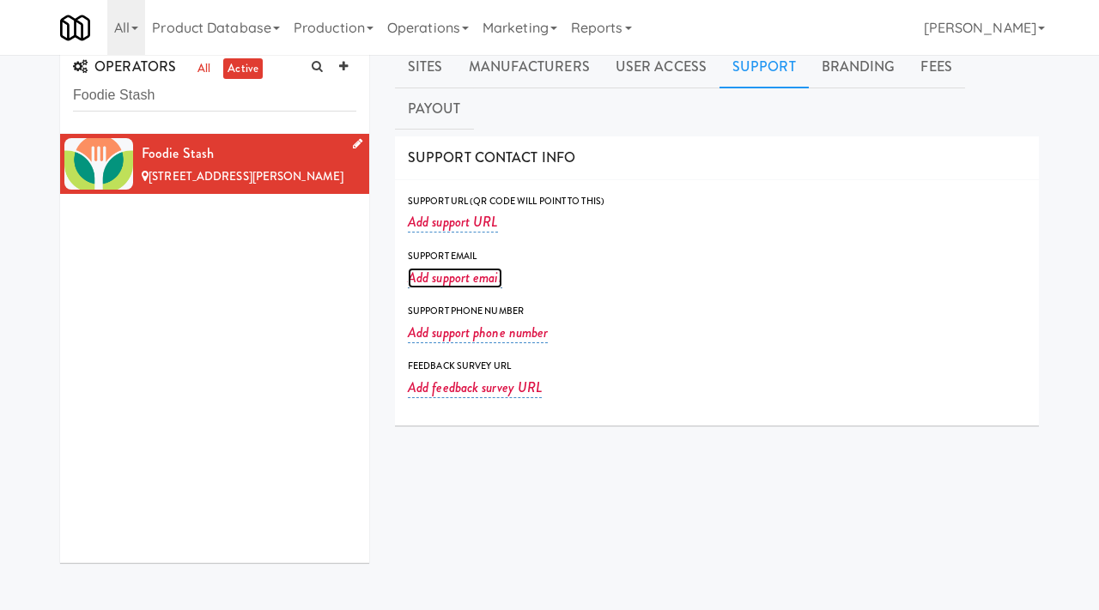
click at [482, 268] on link "Add support email" at bounding box center [455, 278] width 94 height 21
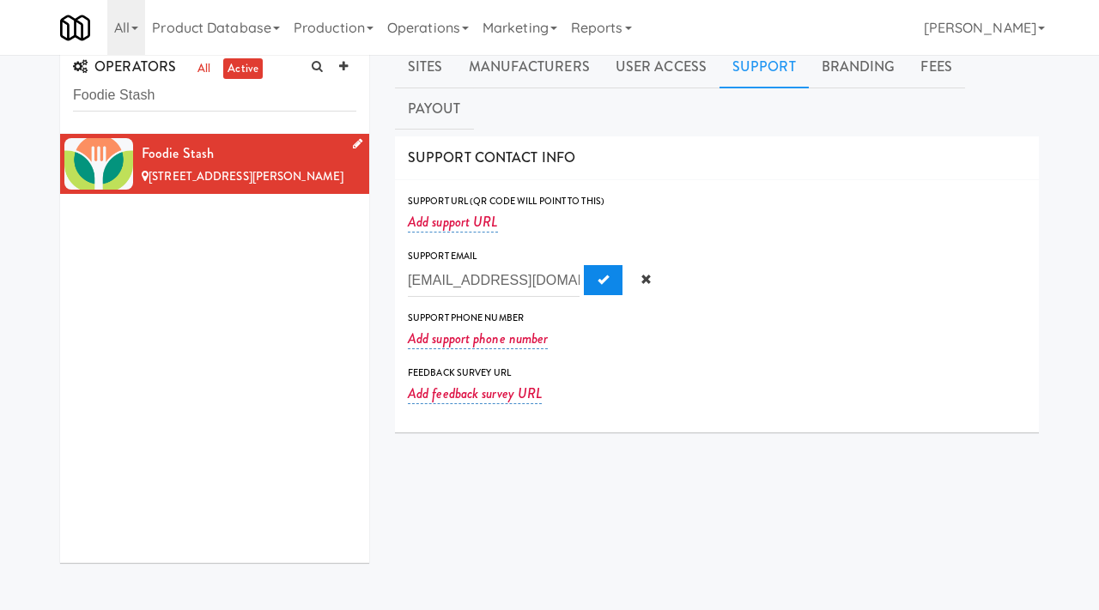
type input "[EMAIL_ADDRESS][DOMAIN_NAME]"
click at [585, 265] on button "Submit" at bounding box center [603, 280] width 39 height 31
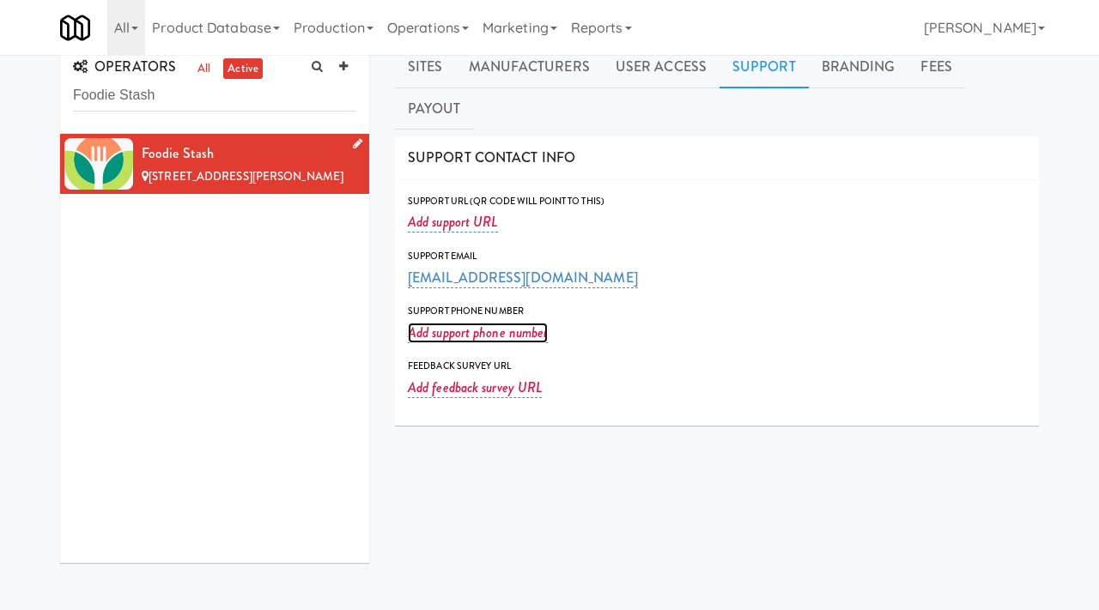
click at [465, 323] on link "Add support phone number" at bounding box center [478, 333] width 140 height 21
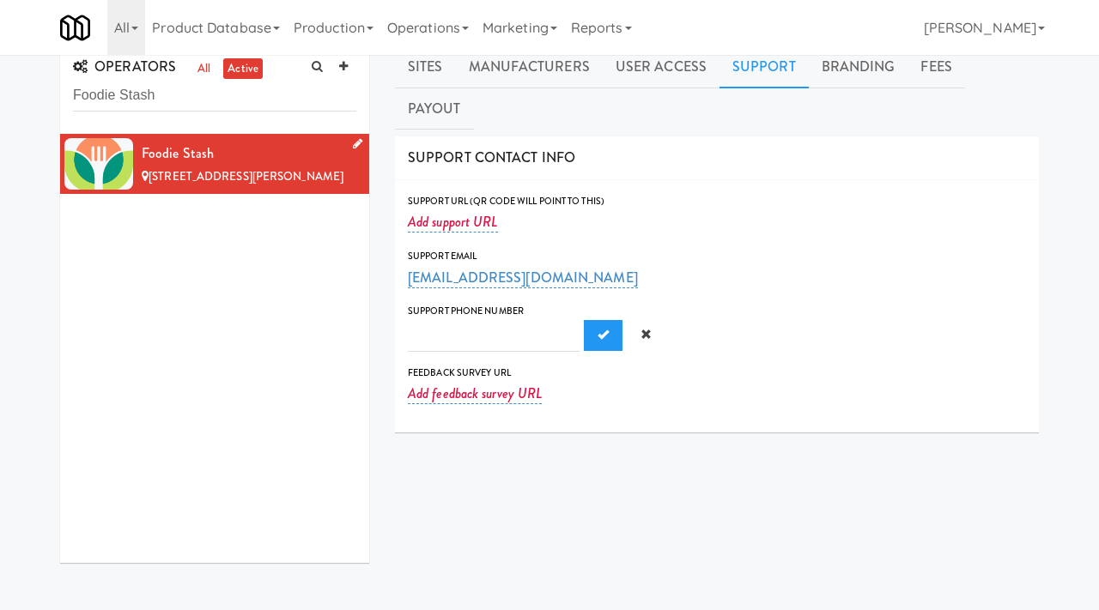
click at [434, 320] on input "text" at bounding box center [494, 336] width 172 height 32
type input "[PHONE_NUMBER]"
click at [598, 329] on span "Submit" at bounding box center [603, 334] width 11 height 11
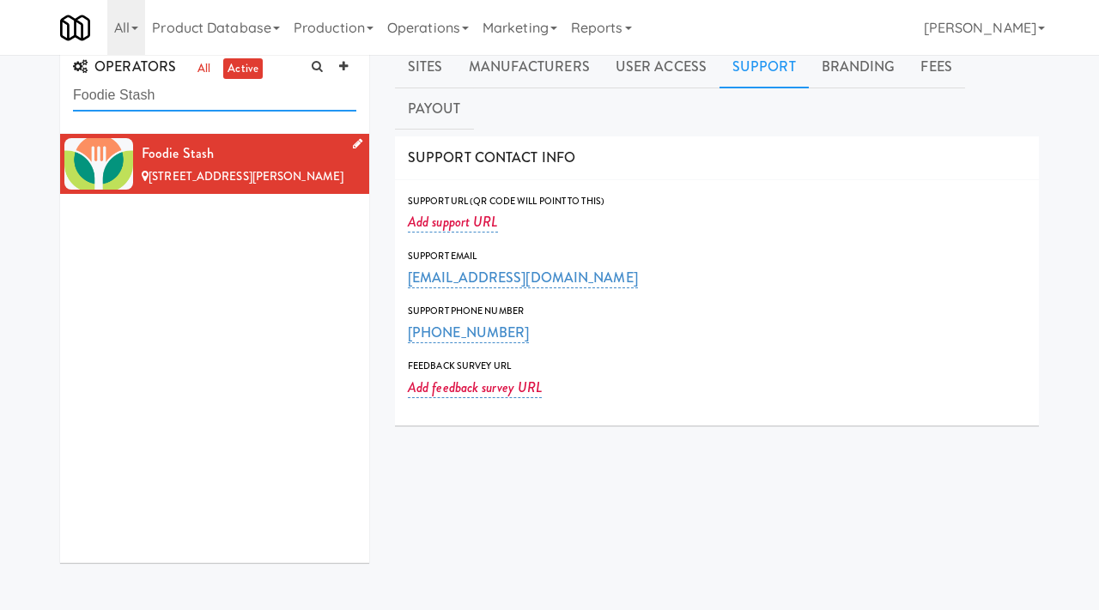
click at [155, 88] on input "Foodie Stash" at bounding box center [214, 96] width 283 height 32
paste input "Babble Box"
type input "Babble Box"
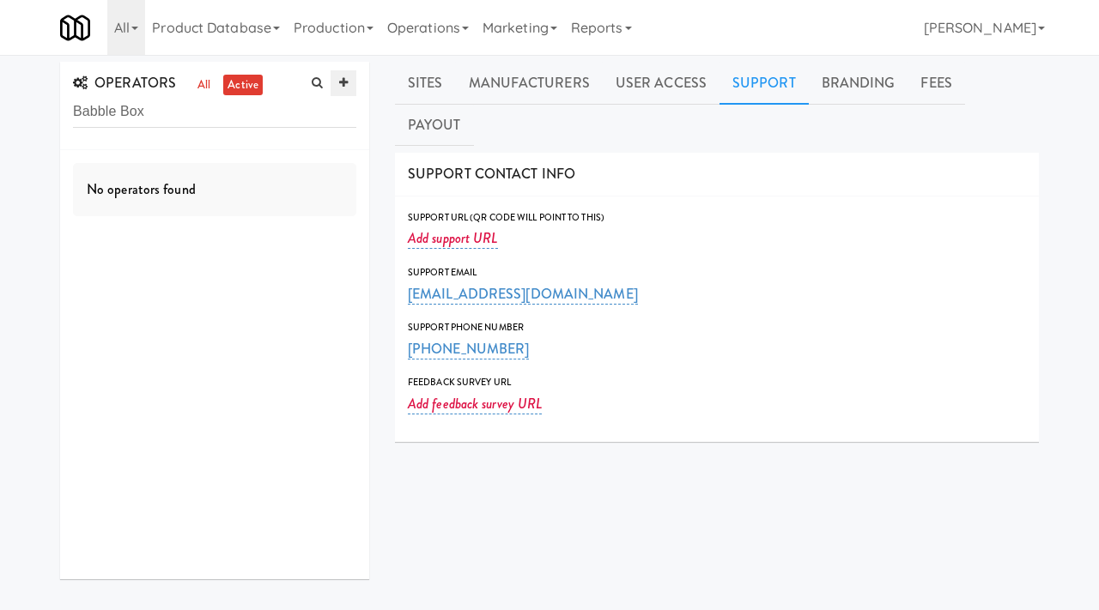
click at [347, 88] on icon at bounding box center [343, 82] width 9 height 11
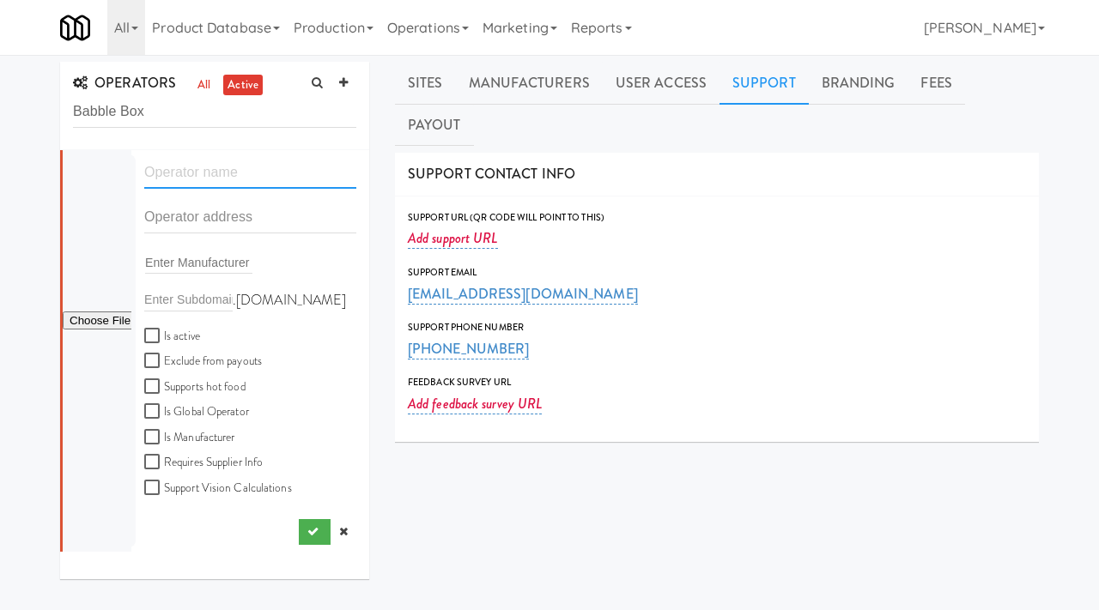
click at [179, 167] on input "text" at bounding box center [250, 173] width 212 height 32
paste input "Babble Box"
type input "Babble Box"
click at [194, 220] on input "text" at bounding box center [250, 218] width 212 height 32
paste input "11818 97th ln ne"
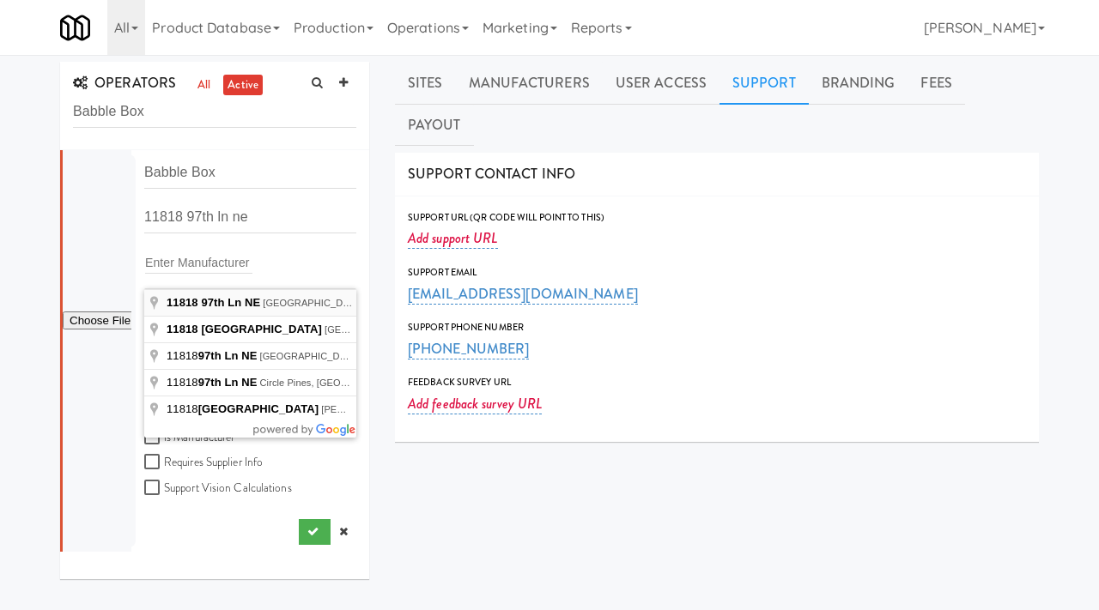
type input "[STREET_ADDRESS]"
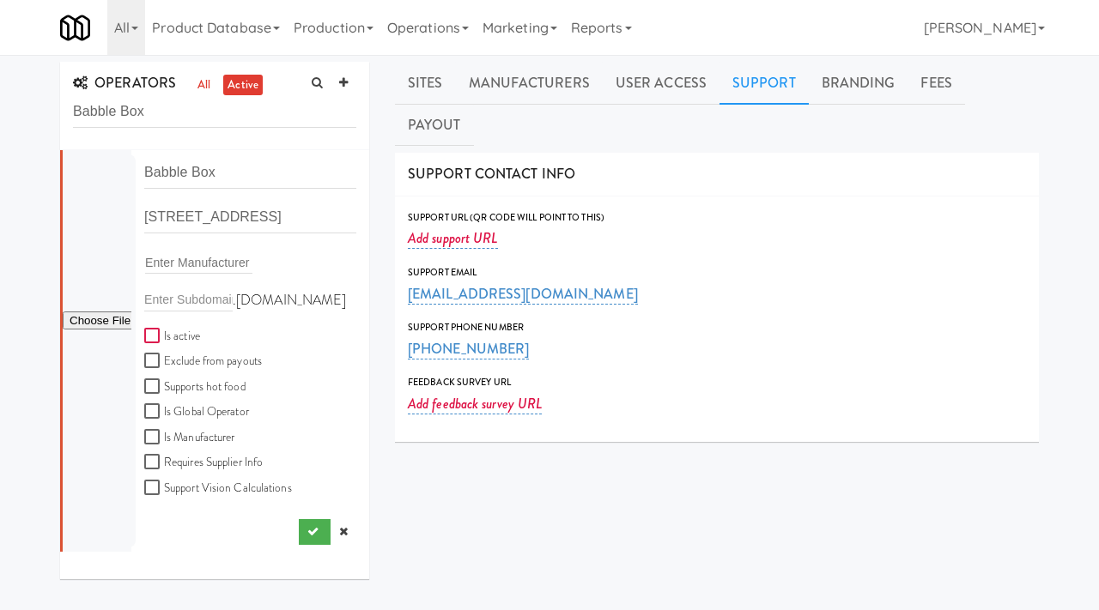
click at [148, 330] on input "Is active" at bounding box center [154, 337] width 20 height 14
checkbox input "true"
click at [97, 325] on input "file" at bounding box center [97, 321] width 69 height 21
type input "C:\fakepath\1e8d0ce2-a473-4345-b709-95acc7daa0db-0-2logo___dark_icon__270_x_270…"
click at [304, 528] on button "submit" at bounding box center [315, 532] width 32 height 26
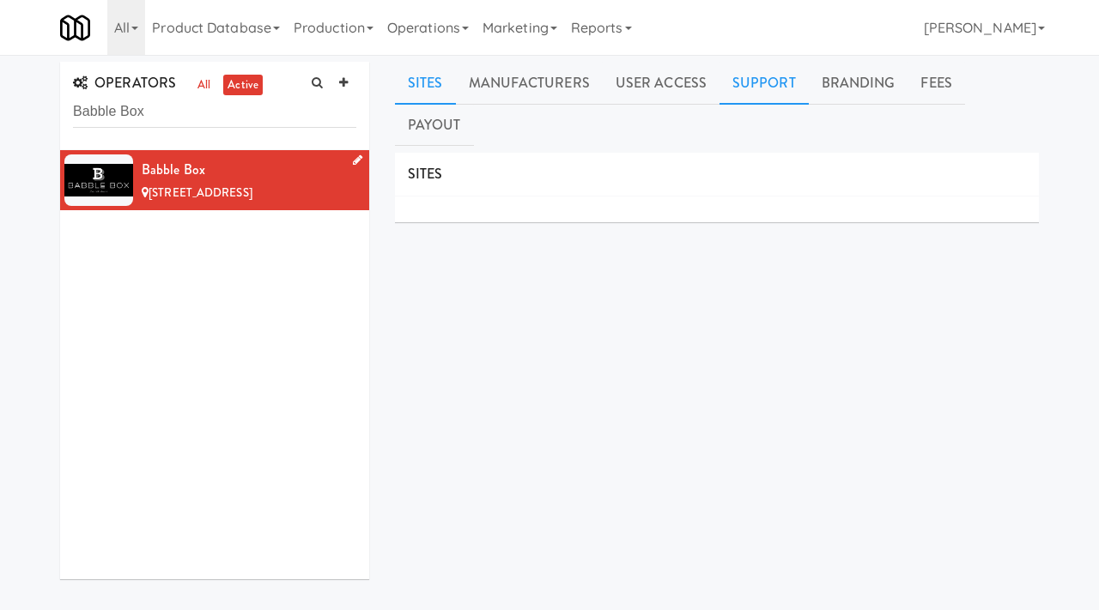
click at [749, 90] on link "Support" at bounding box center [763, 83] width 89 height 43
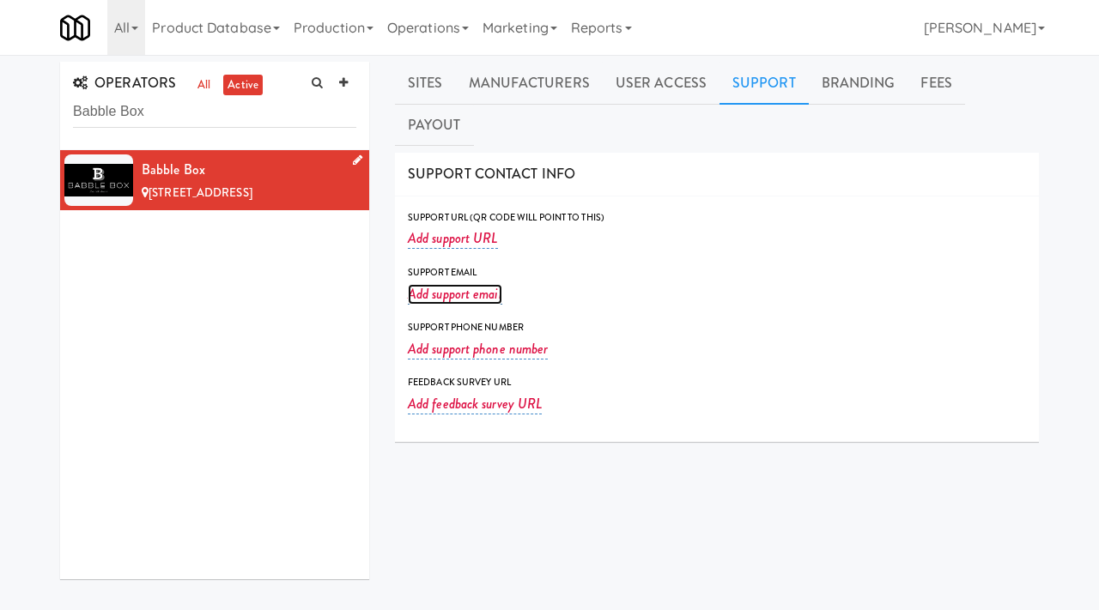
click at [452, 284] on link "Add support email" at bounding box center [455, 294] width 94 height 21
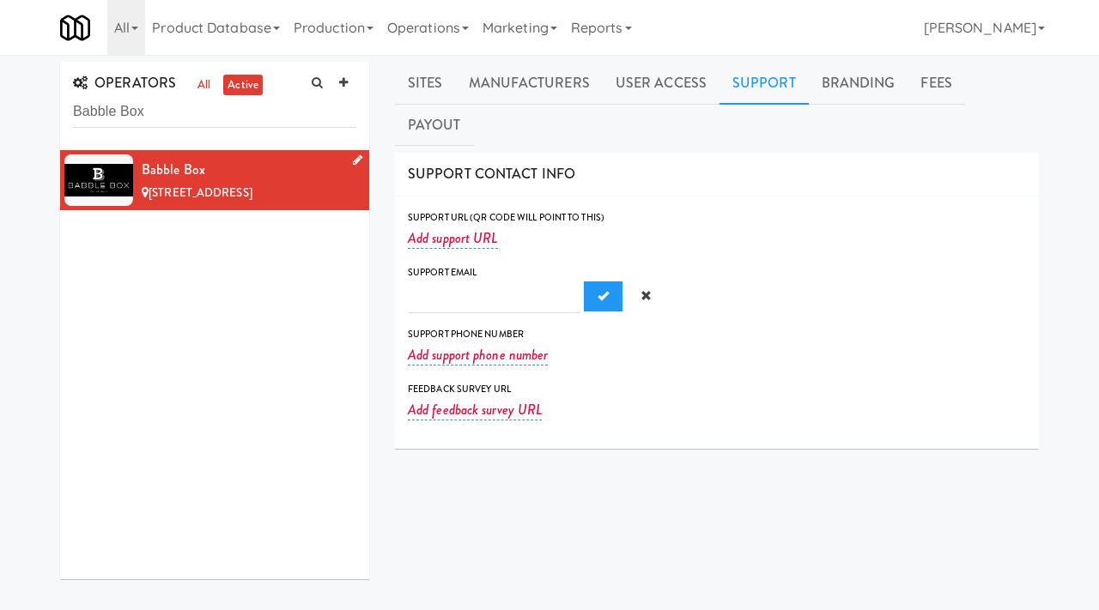
click at [428, 282] on input "text" at bounding box center [494, 298] width 172 height 32
click at [416, 282] on input "[EMAIL_ADDRESS][DOMAIN_NAME]" at bounding box center [494, 298] width 172 height 32
type input "[EMAIL_ADDRESS][DOMAIN_NAME]"
click at [598, 290] on span "Submit" at bounding box center [603, 295] width 11 height 11
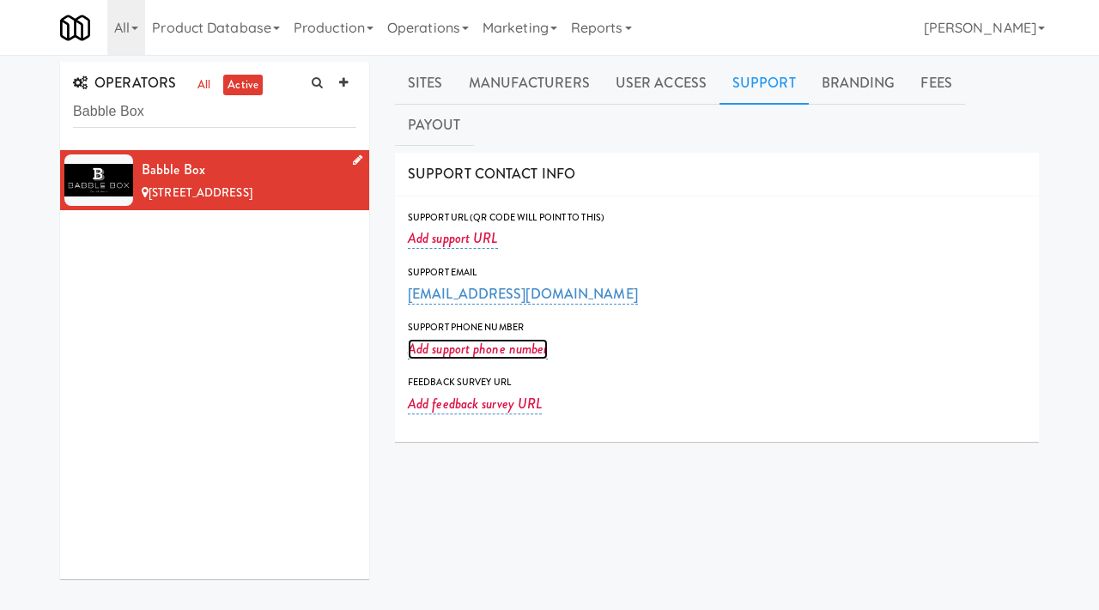
click at [470, 339] on link "Add support phone number" at bounding box center [478, 349] width 140 height 21
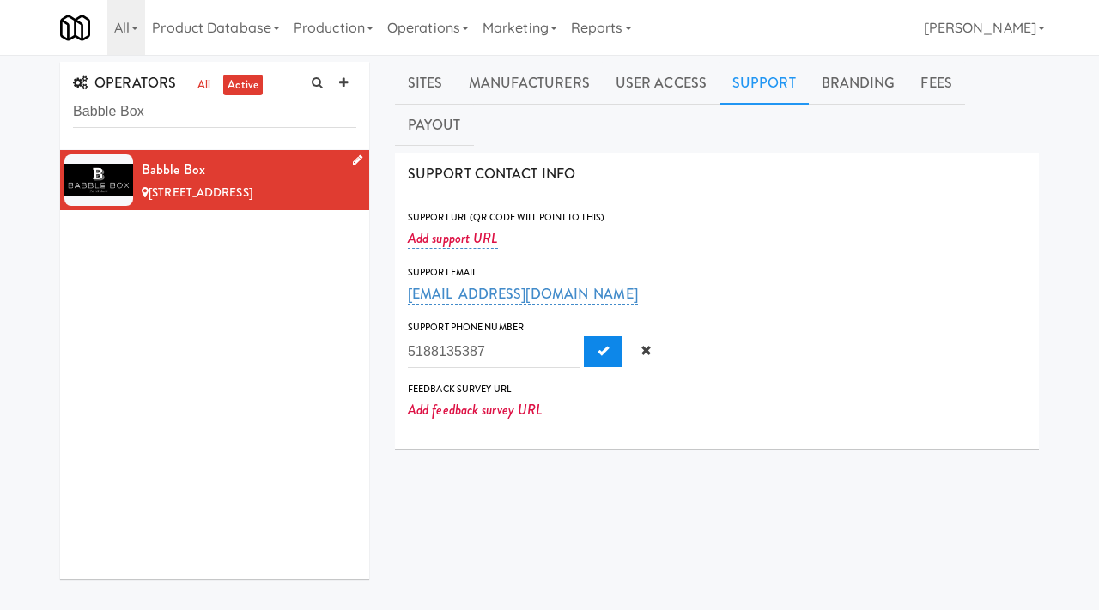
type input "5188135387"
click at [598, 345] on span "Submit" at bounding box center [603, 350] width 11 height 11
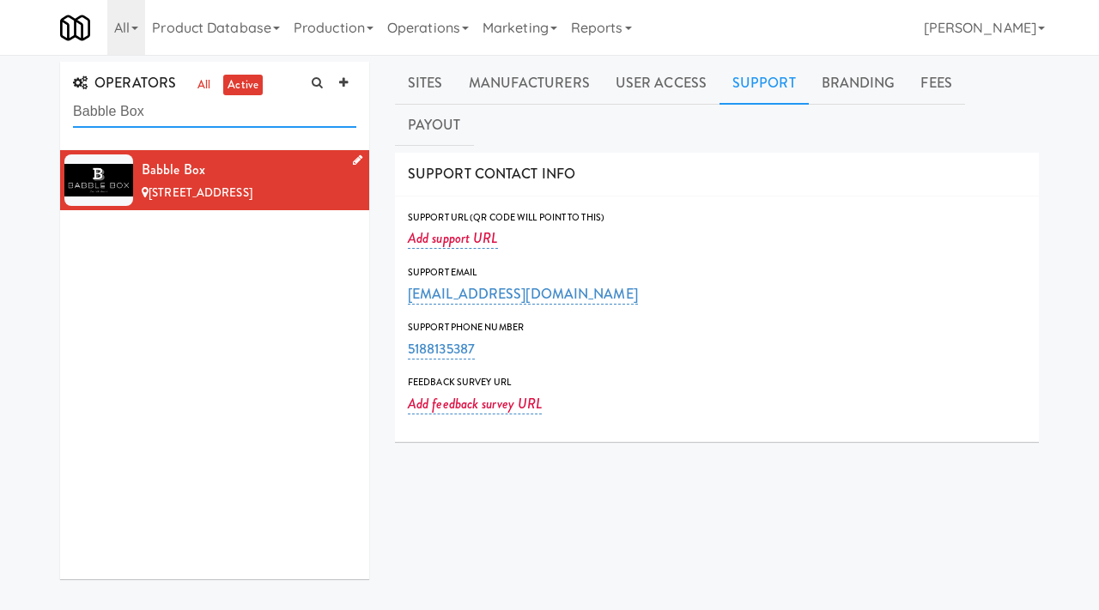
click at [183, 119] on input "Babble Box" at bounding box center [214, 112] width 283 height 32
type input "MilPro"
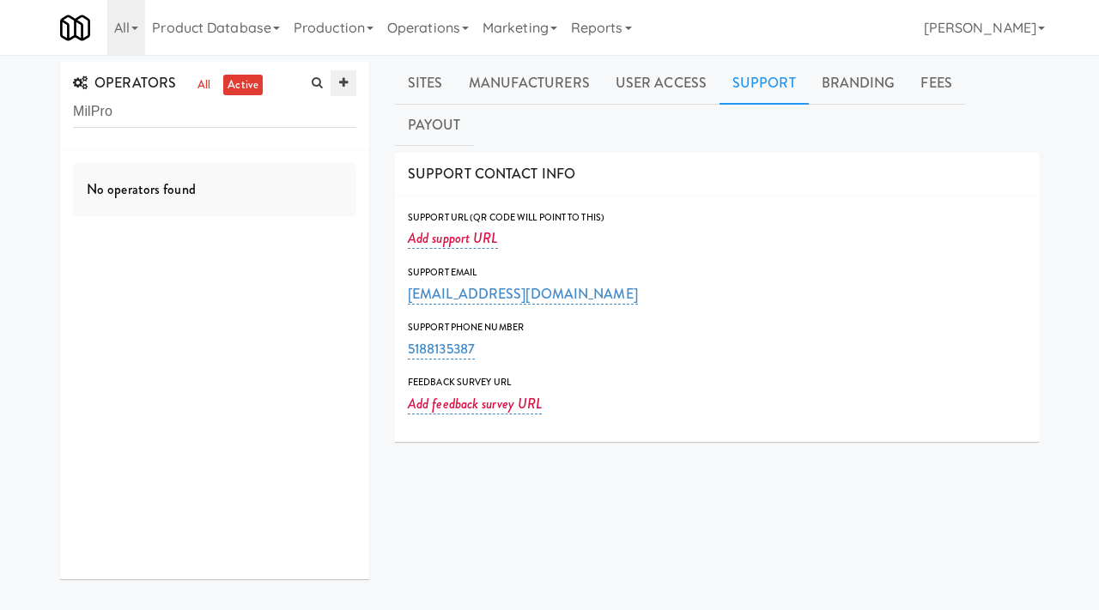
click at [349, 88] on link at bounding box center [344, 83] width 26 height 26
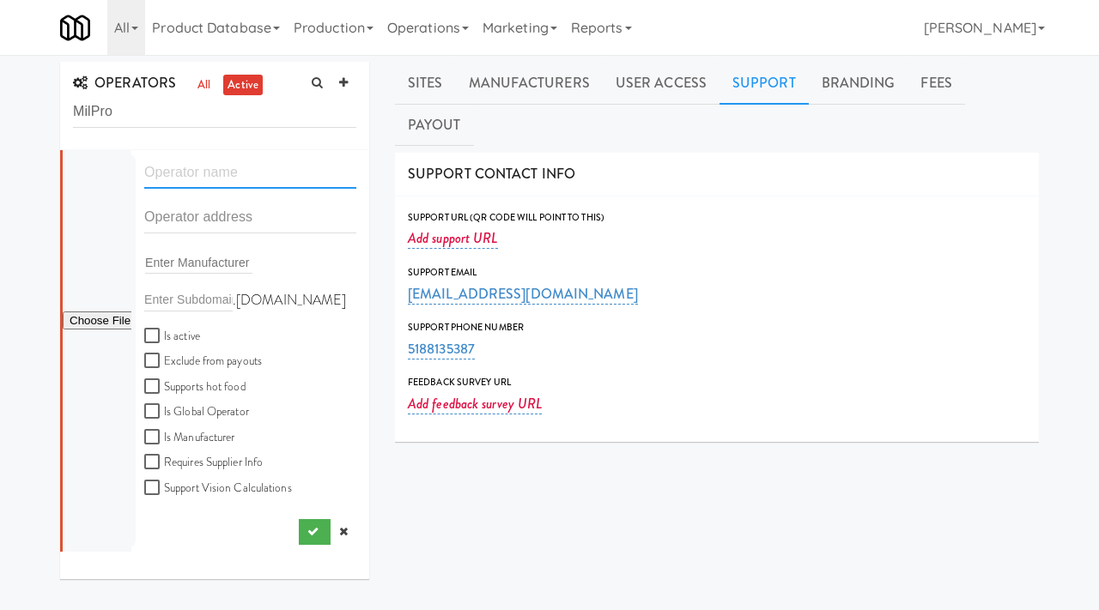
click at [179, 179] on input "text" at bounding box center [250, 173] width 212 height 32
type input "MilPro"
click at [200, 209] on input "text" at bounding box center [250, 218] width 212 height 32
paste input "[STREET_ADDRESS][PERSON_NAME]"
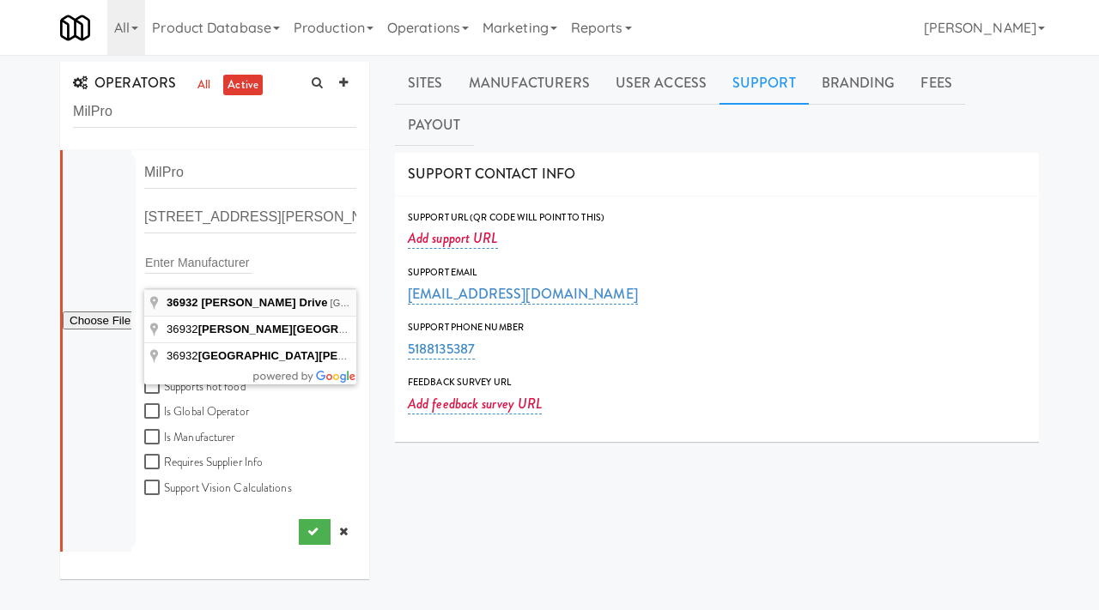
type input "[STREET_ADDRESS][PERSON_NAME]"
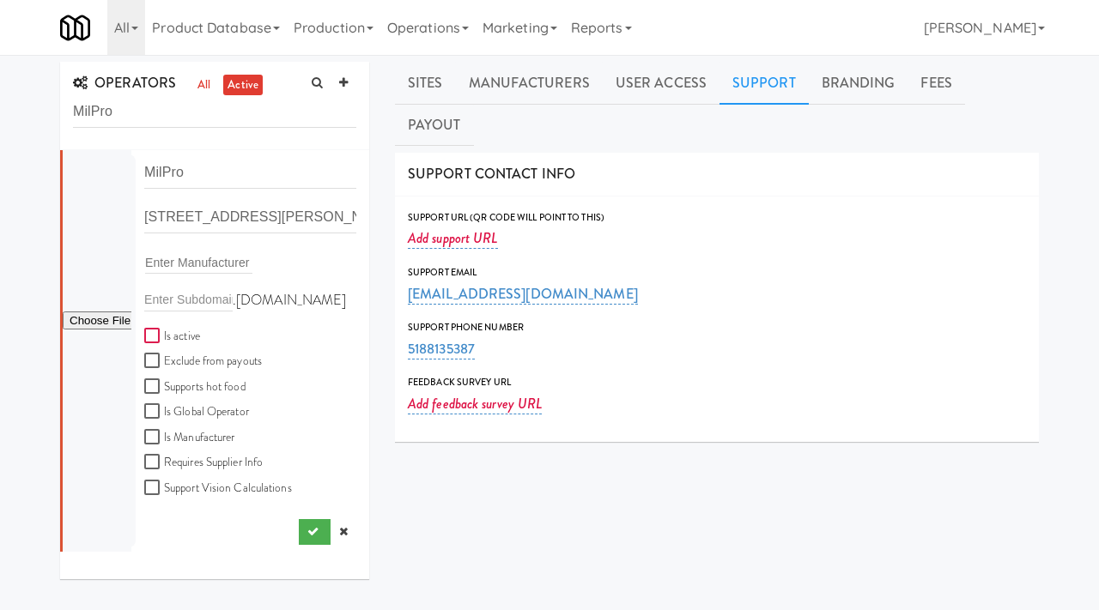
click at [155, 336] on input "Is active" at bounding box center [154, 337] width 20 height 14
checkbox input "true"
click at [201, 171] on input "MilPro" at bounding box center [250, 173] width 212 height 32
type input "[PERSON_NAME] Development"
click at [94, 320] on input "file" at bounding box center [97, 321] width 69 height 21
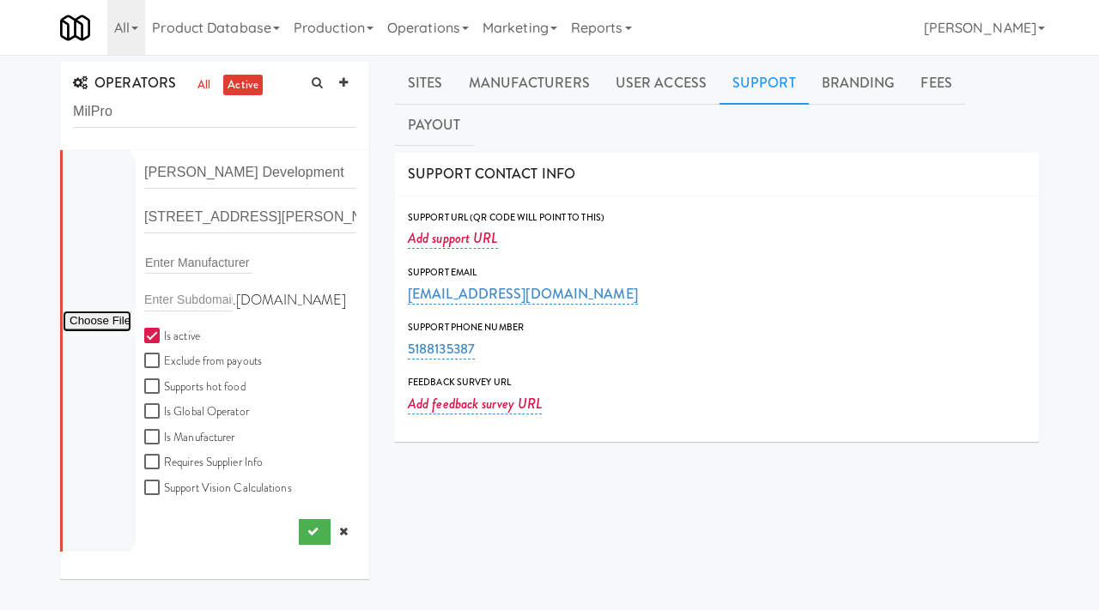
type input "C:\fakepath\c3a26a28-7fbf-4576-bbf2-4f9a2070ce0f-0-2logo___dark_icon__270_x_270…"
click at [313, 523] on button "submit" at bounding box center [315, 532] width 32 height 26
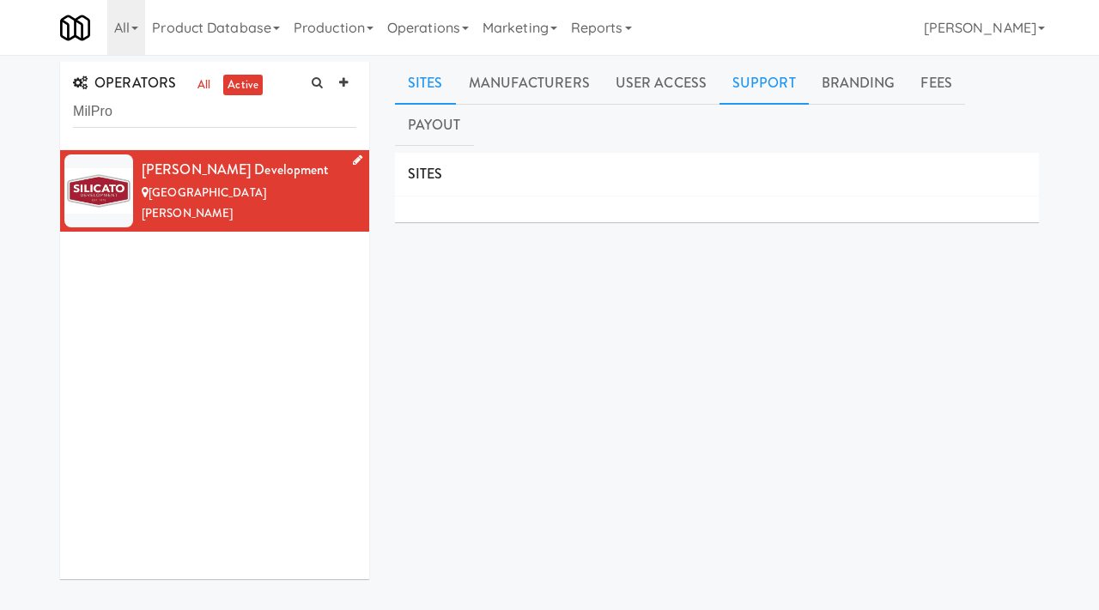
click at [758, 86] on link "Support" at bounding box center [763, 83] width 89 height 43
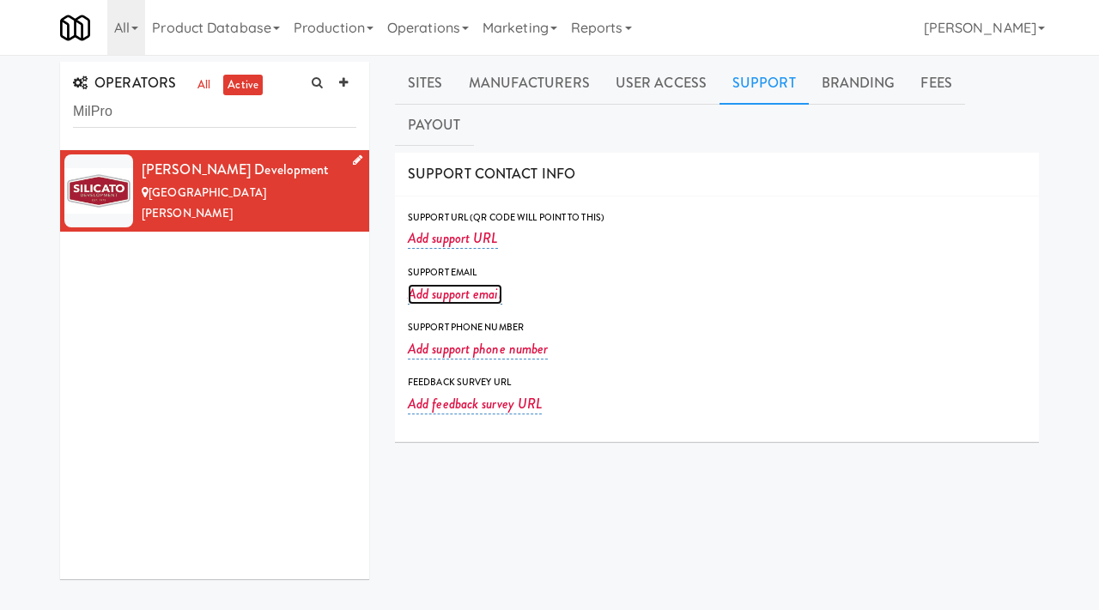
click at [446, 284] on link "Add support email" at bounding box center [455, 294] width 94 height 21
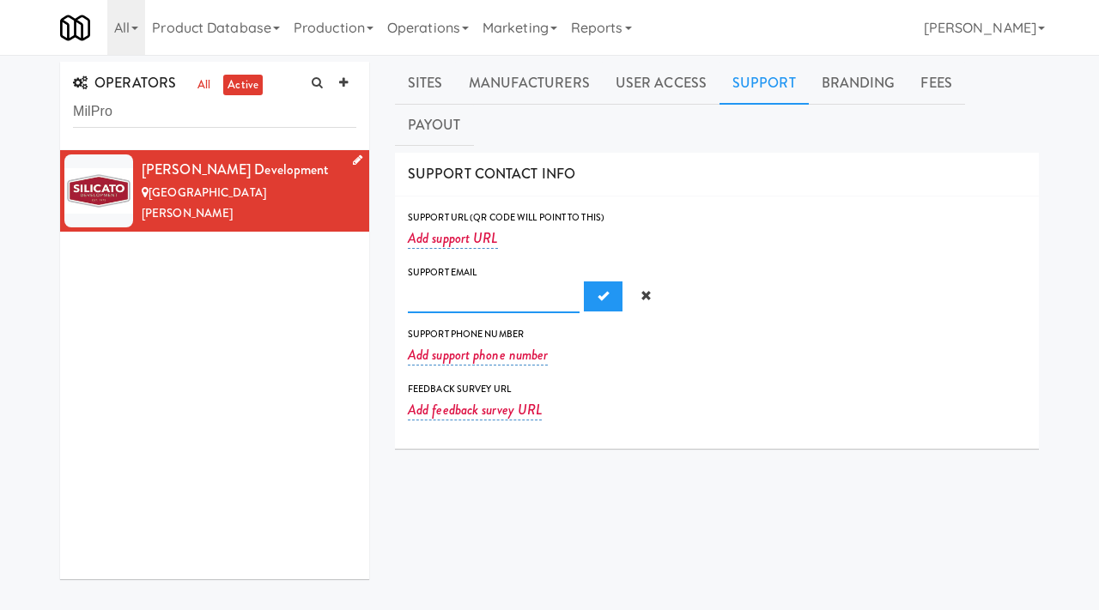
click at [444, 282] on input "text" at bounding box center [494, 298] width 172 height 32
paste input "[EMAIL_ADDRESS][DOMAIN_NAME]"
type input "[EMAIL_ADDRESS][DOMAIN_NAME]"
click at [598, 290] on span "Submit" at bounding box center [603, 295] width 11 height 11
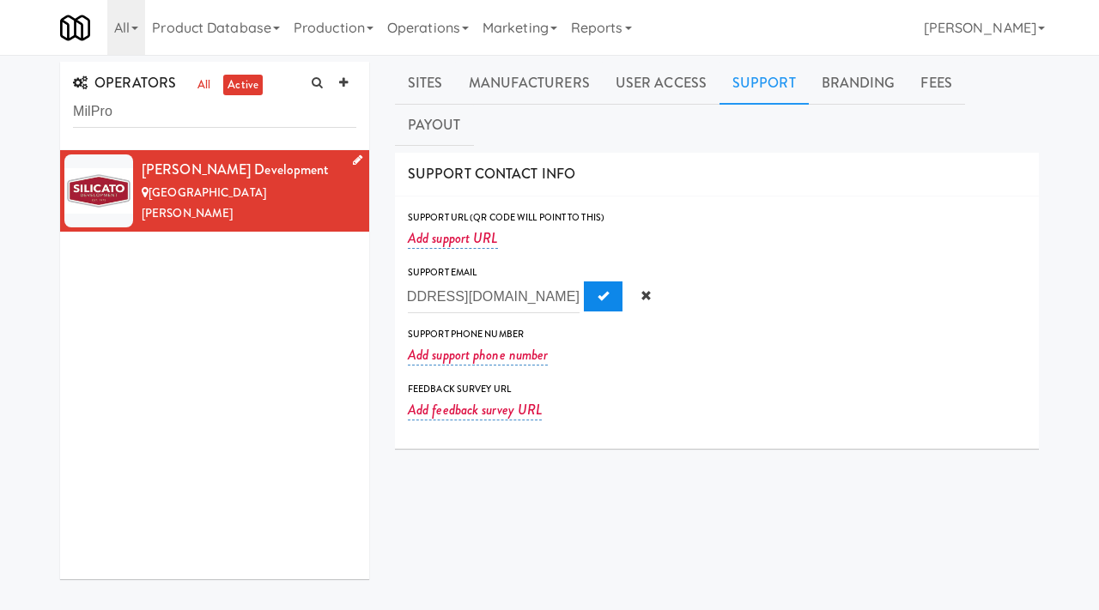
scroll to position [0, 0]
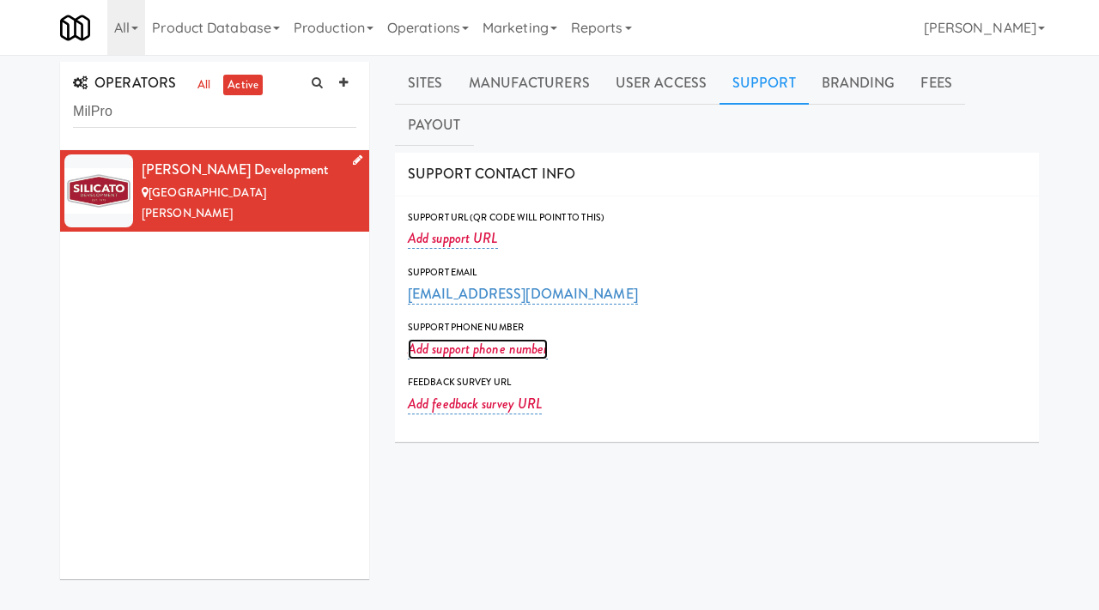
click at [481, 339] on link "Add support phone number" at bounding box center [478, 349] width 140 height 21
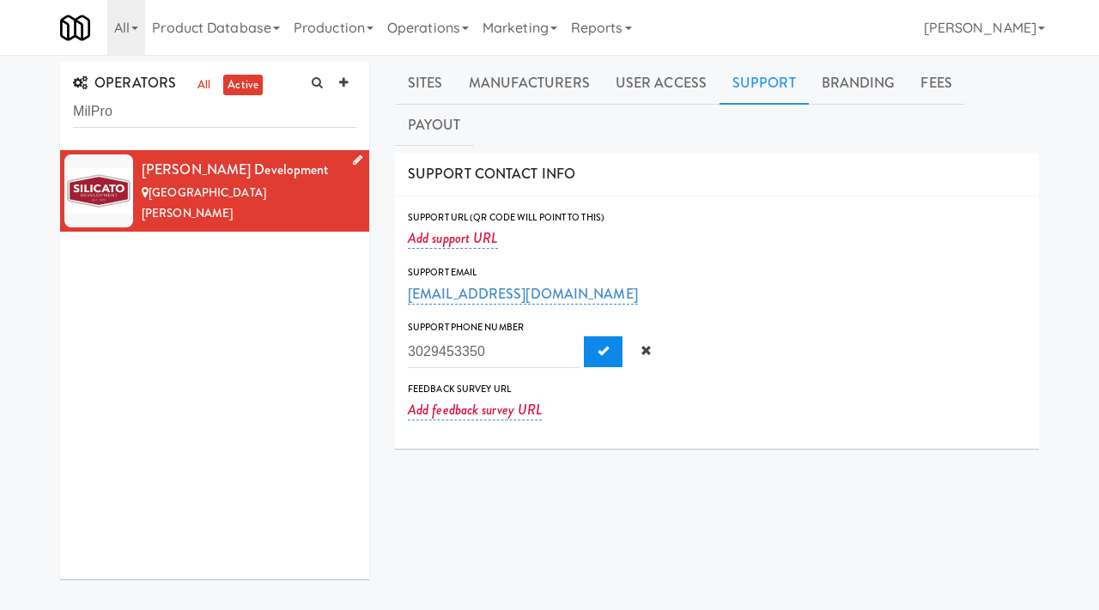
type input "3029453350"
click at [598, 345] on span "Submit" at bounding box center [603, 350] width 11 height 11
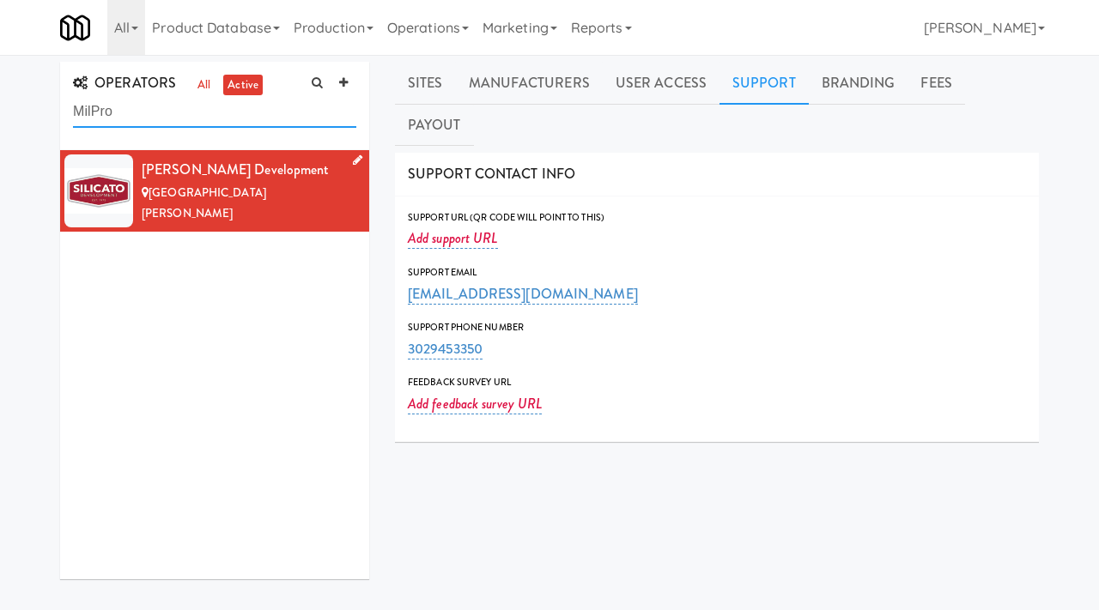
click at [167, 118] on input "MilPro" at bounding box center [214, 112] width 283 height 32
paste input "Lone Star Amenities"
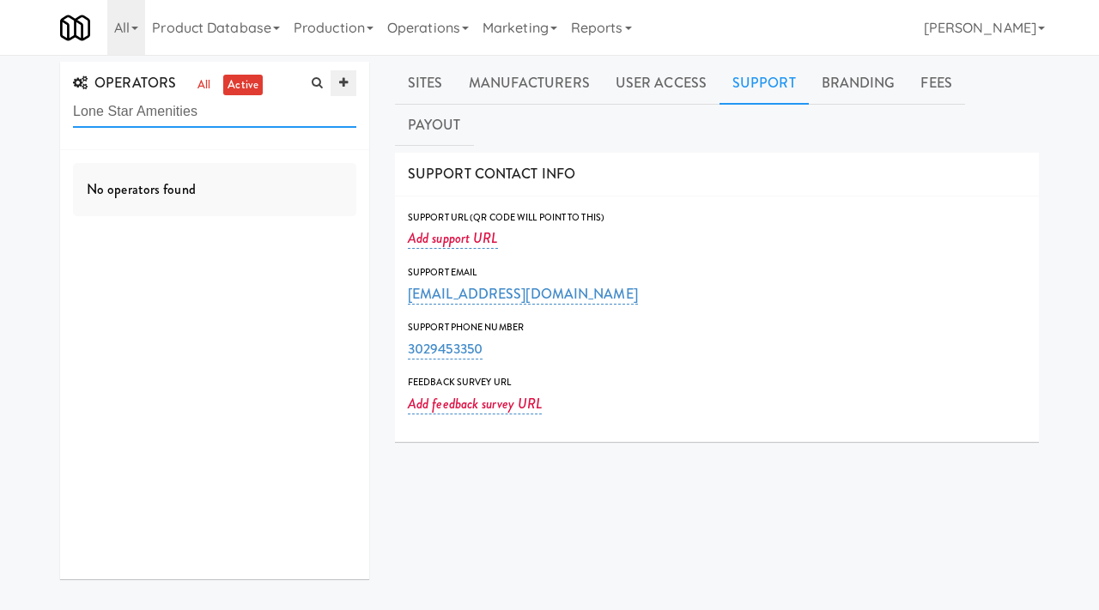
type input "Lone Star Amenities"
click at [343, 88] on icon at bounding box center [343, 82] width 9 height 11
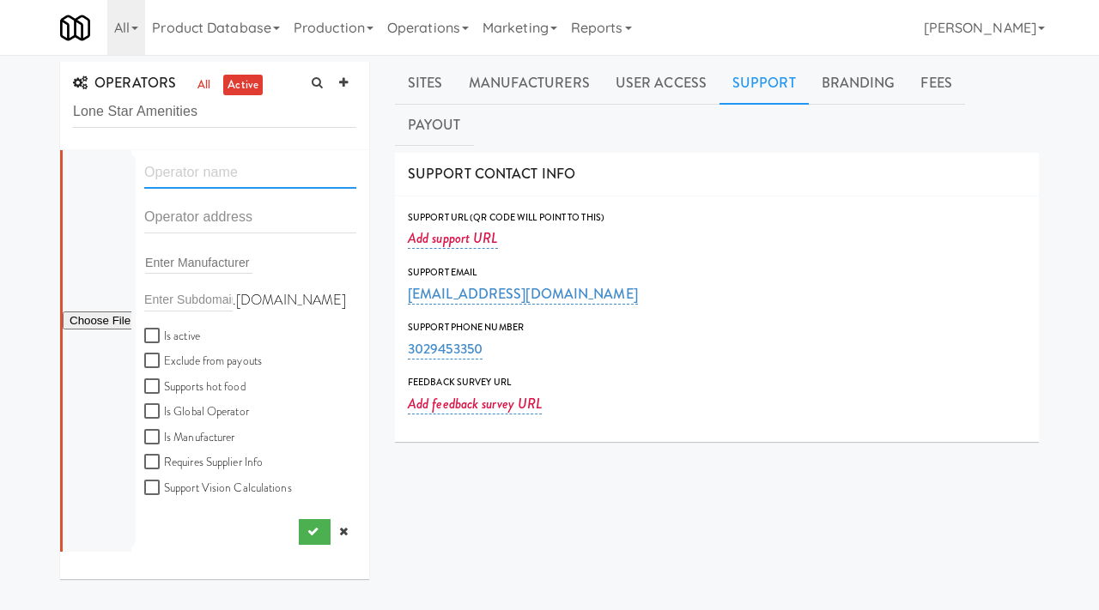
click at [225, 180] on input "text" at bounding box center [250, 173] width 212 height 32
paste input "Lone Star Amenities"
type input "Lone Star Amenities"
click at [180, 224] on input "text" at bounding box center [250, 218] width 212 height 32
paste input "[STREET_ADDRESS]"
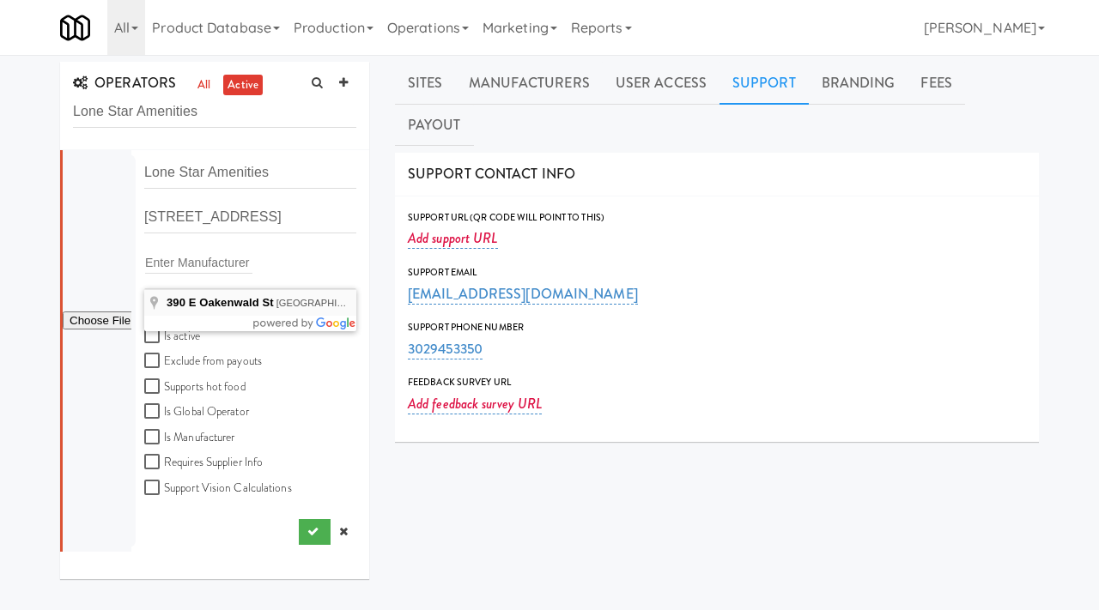
type input "[STREET_ADDRESS]"
click at [149, 335] on input "Is active" at bounding box center [154, 337] width 20 height 14
checkbox input "true"
click at [305, 528] on button "submit" at bounding box center [315, 532] width 32 height 26
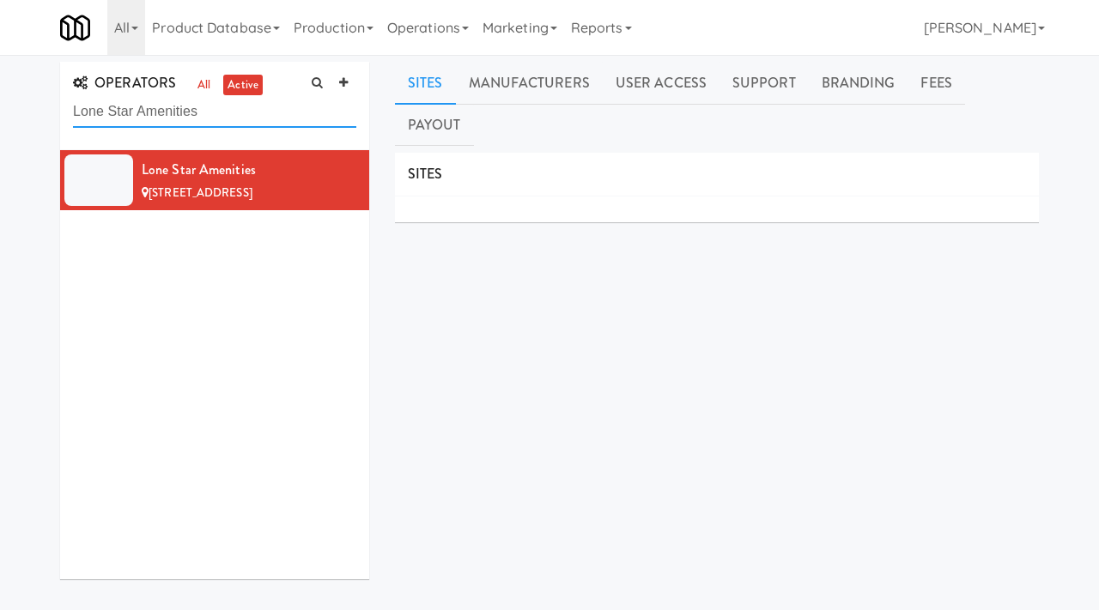
drag, startPoint x: 213, startPoint y: 112, endPoint x: 33, endPoint y: 112, distance: 179.4
click at [33, 112] on div "OPERATORS all active Lone Star Amenities Lone Star Amenities [STREET_ADDRESS] S…" at bounding box center [549, 429] width 1099 height 735
paste input "The Lab Hitting and Pitching Performance Center"
type input "The Lab Hitting and Pitching Performance Center"
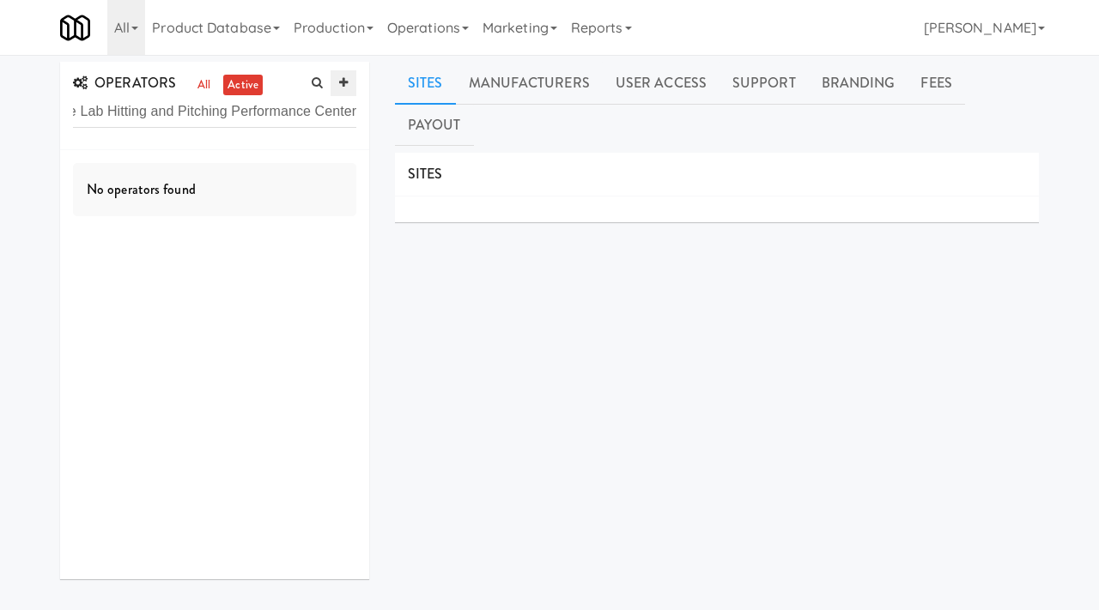
click at [337, 80] on link at bounding box center [344, 83] width 26 height 26
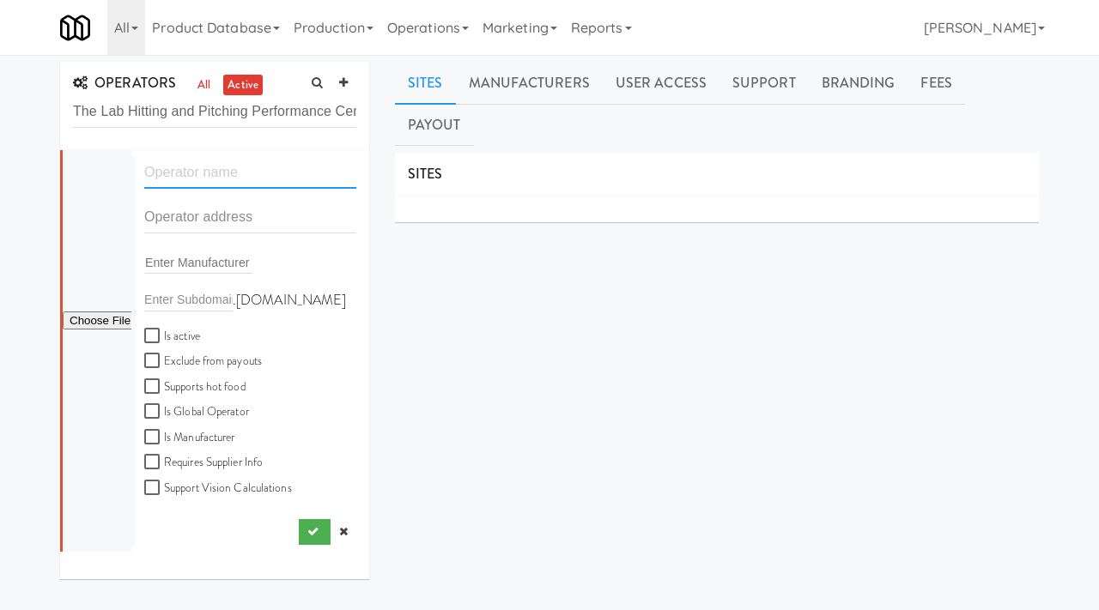
click at [193, 174] on input "text" at bounding box center [250, 173] width 212 height 32
paste input "The Lab Hitting and Pitching Performance Center"
type input "The Lab Hitting and Pitching Performance Center"
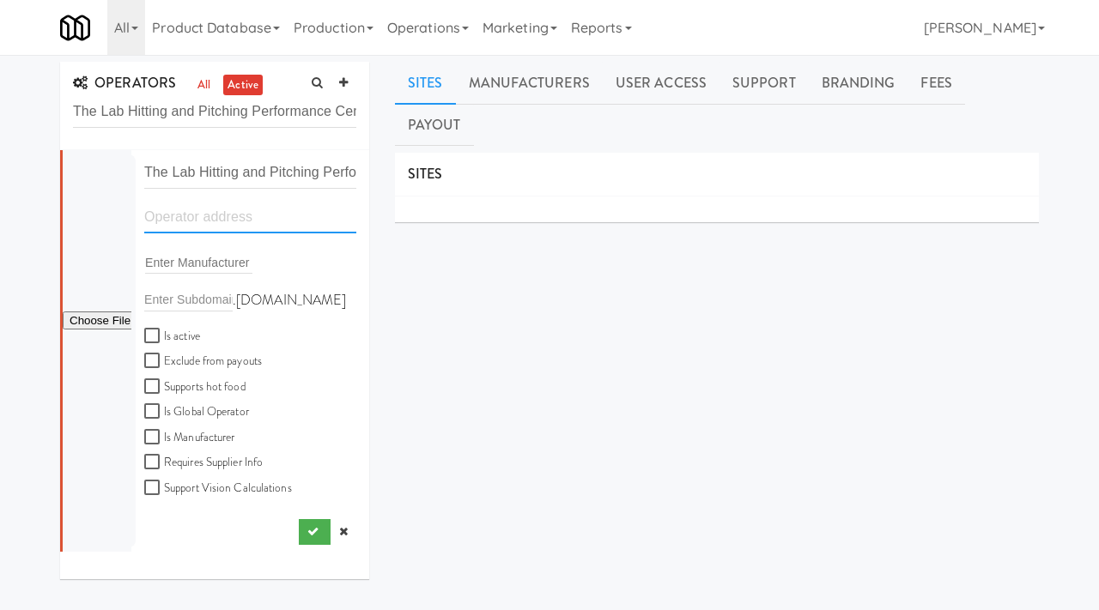
click at [190, 219] on input "text" at bounding box center [250, 218] width 212 height 32
paste input "[STREET_ADDRESS]"
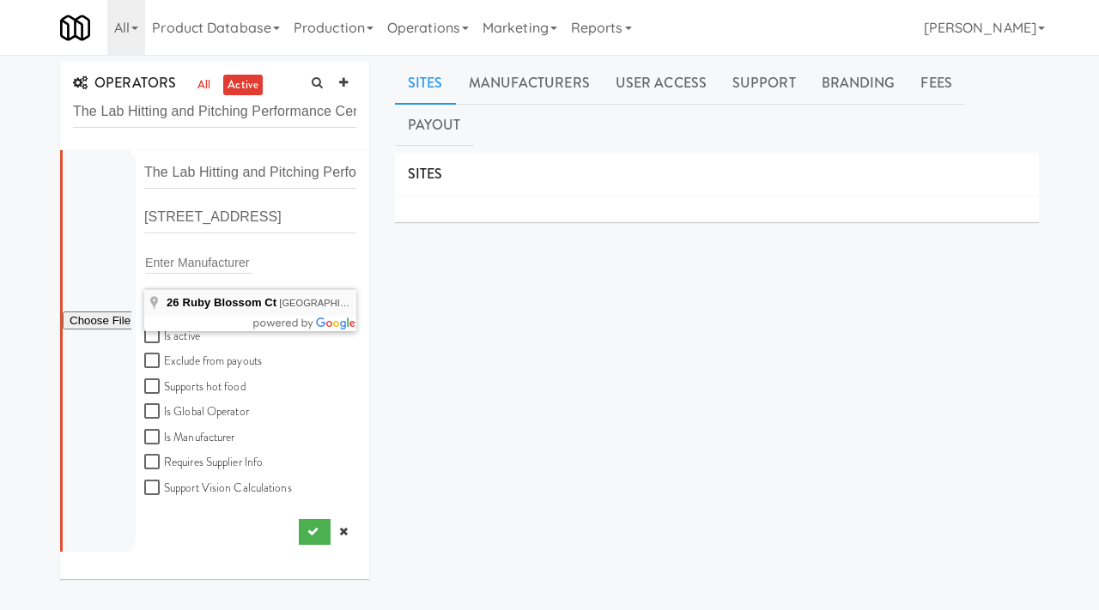
type input "[STREET_ADDRESS]"
click at [151, 335] on input "Is active" at bounding box center [154, 337] width 20 height 14
checkbox input "true"
click at [92, 319] on input "file" at bounding box center [97, 321] width 69 height 21
type input "C:\fakepath\fef1a08f-7863-4d81-a940-76ec8d1f6022-0-2logo___dark_icon__270_x_270…"
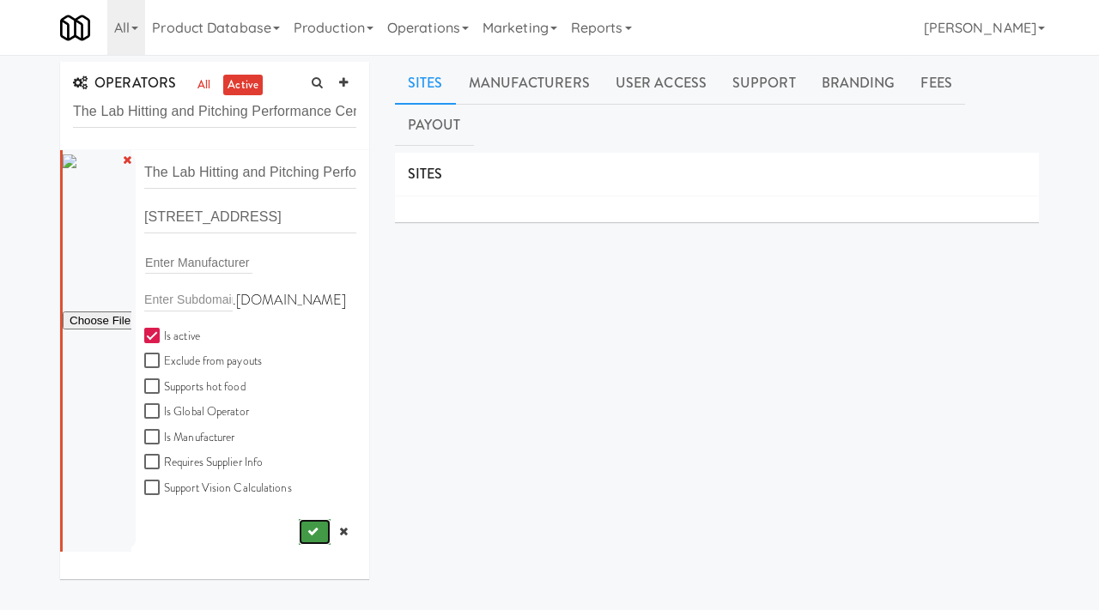
click at [312, 538] on button "submit" at bounding box center [315, 532] width 32 height 26
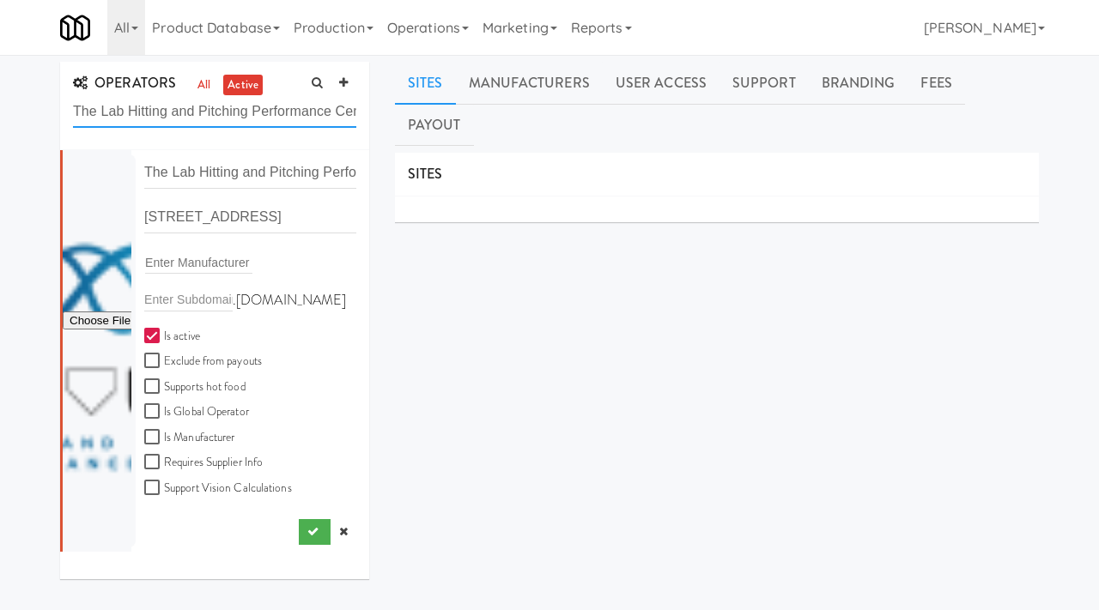
click at [273, 121] on input "The Lab Hitting and Pitching Performance Center" at bounding box center [214, 112] width 283 height 32
drag, startPoint x: 201, startPoint y: 173, endPoint x: 416, endPoint y: 212, distance: 219.1
click at [416, 212] on div "OPERATORS all active The Lab Hitting and Pitching Performance Center The Lab Hi…" at bounding box center [549, 429] width 1004 height 735
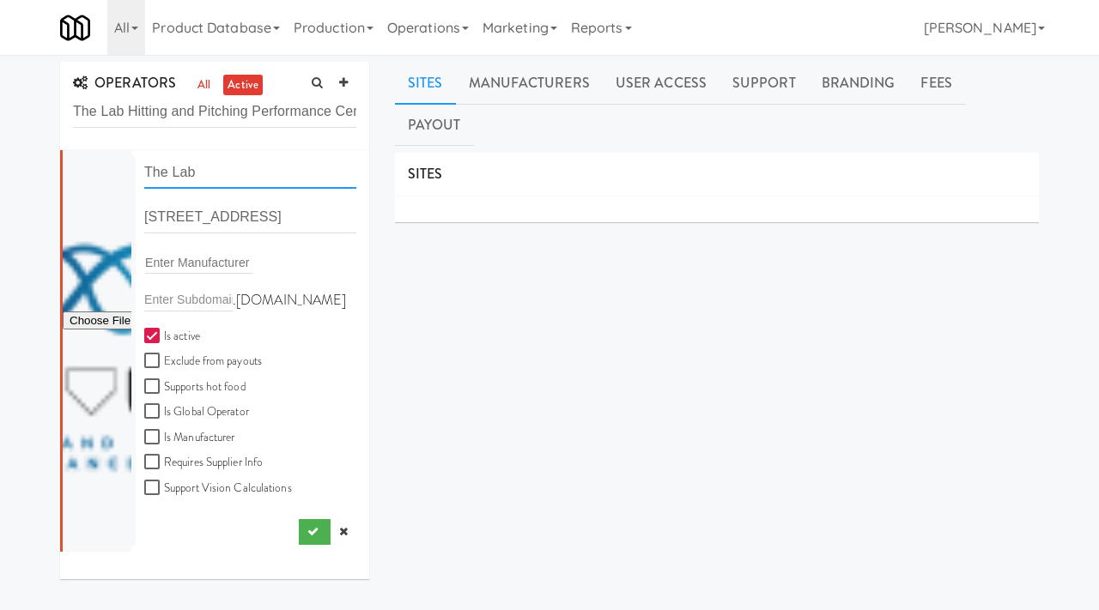
scroll to position [0, 0]
type input "The Lab"
click at [307, 537] on icon "submit" at bounding box center [312, 531] width 11 height 11
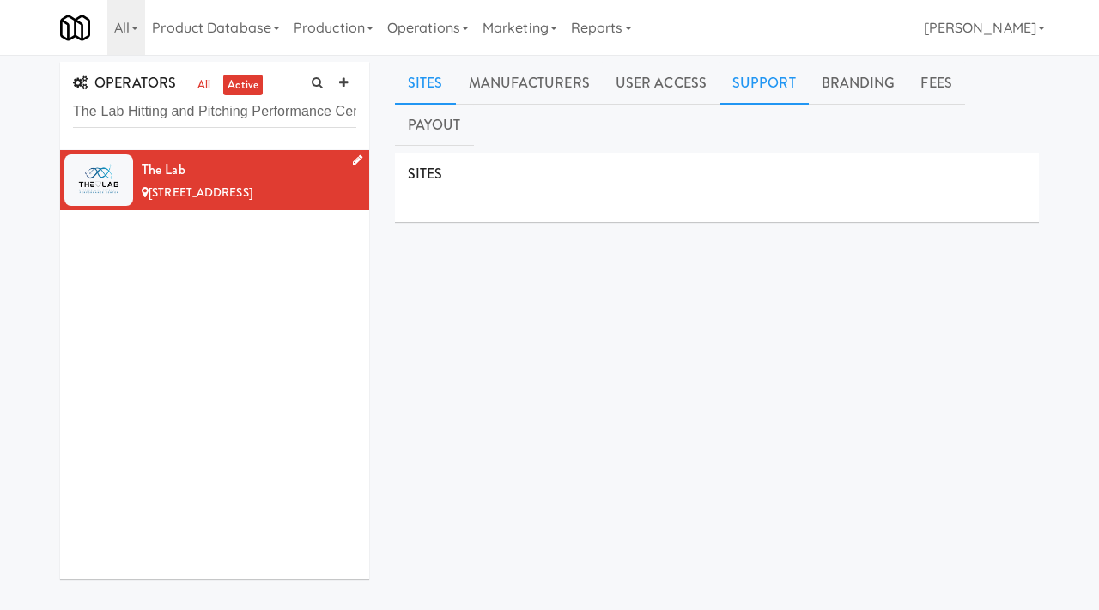
click at [735, 76] on link "Support" at bounding box center [763, 83] width 89 height 43
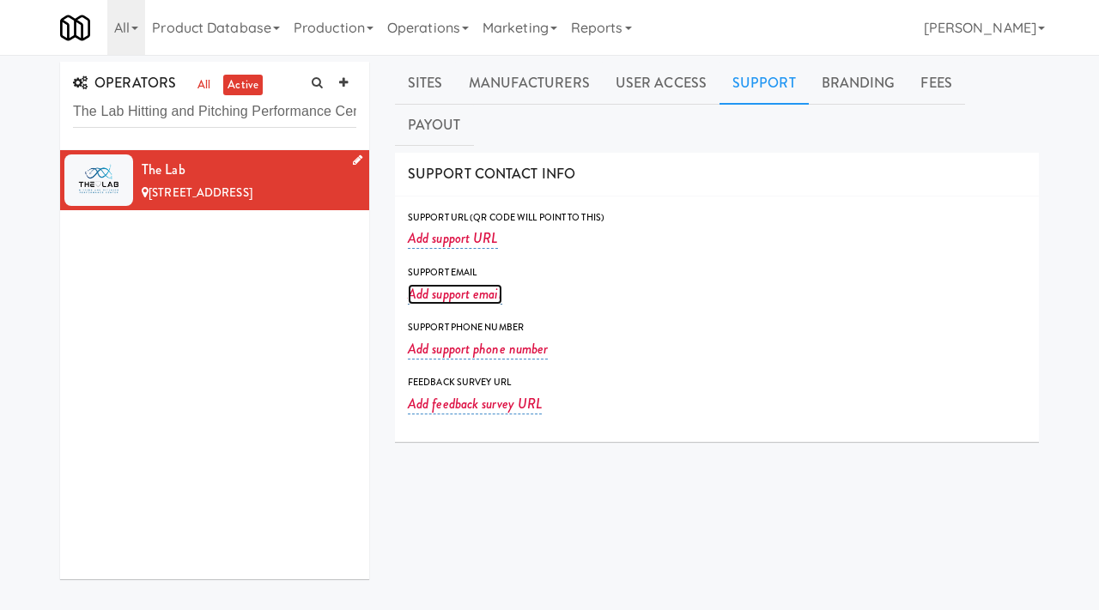
click at [458, 284] on link "Add support email" at bounding box center [455, 294] width 94 height 21
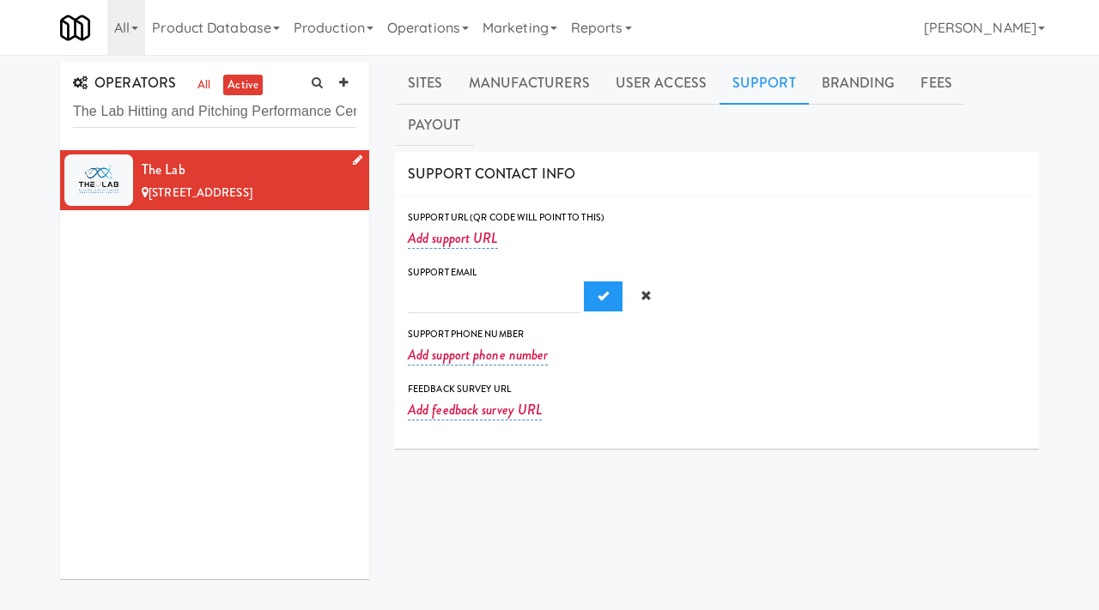
click at [446, 282] on input "text" at bounding box center [494, 298] width 172 height 32
type input "[EMAIL_ADDRESS][DOMAIN_NAME]"
click at [598, 290] on span "Submit" at bounding box center [603, 295] width 11 height 11
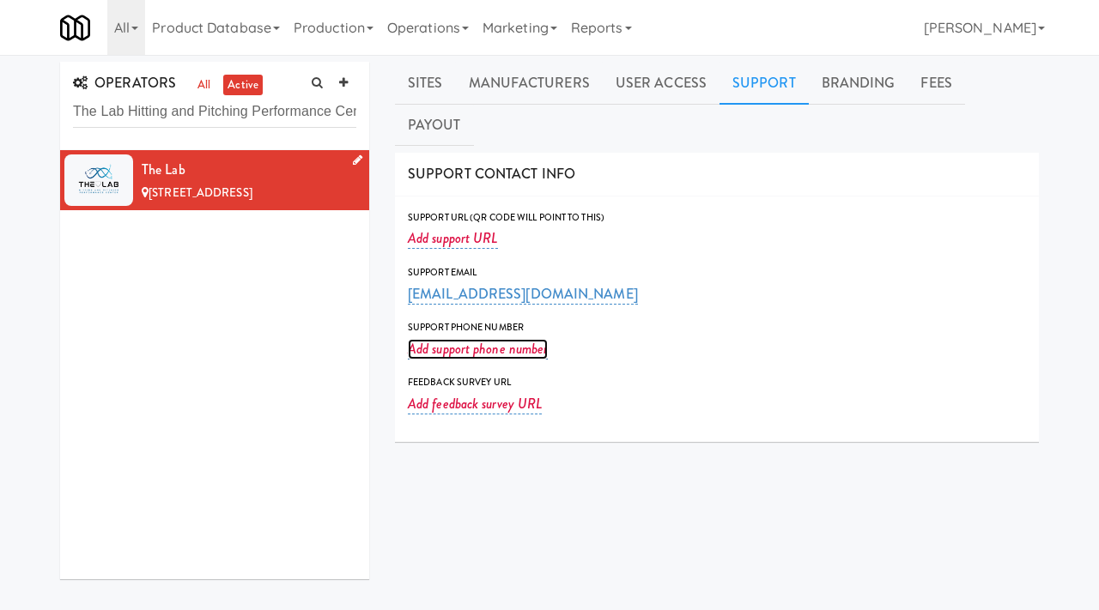
click at [435, 339] on link "Add support phone number" at bounding box center [478, 349] width 140 height 21
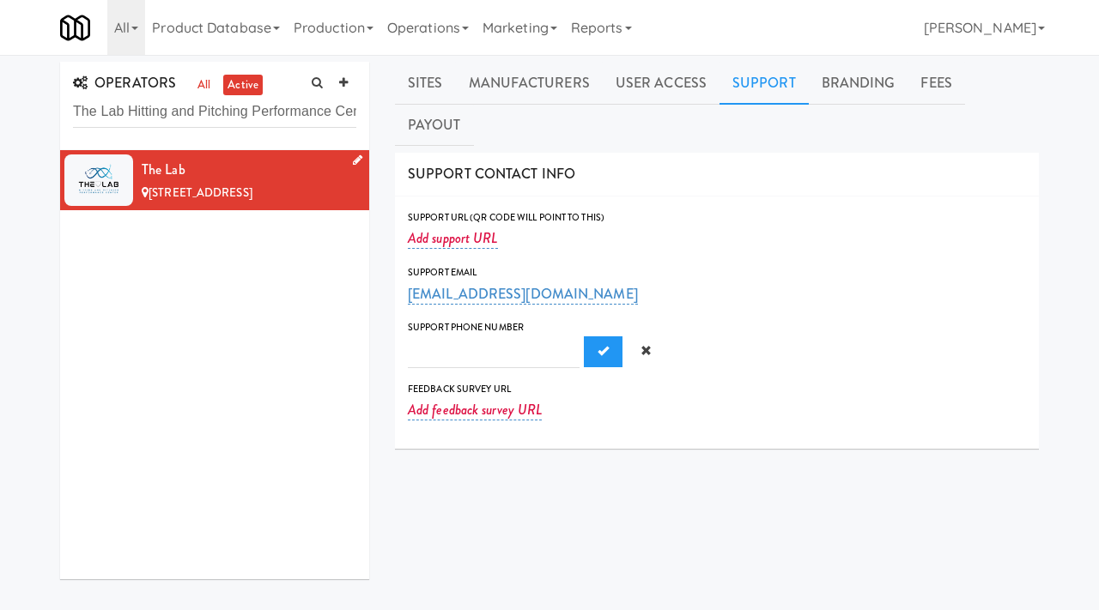
click at [439, 337] on input "text" at bounding box center [494, 353] width 172 height 32
type input "8322295108"
click at [584, 337] on button "Submit" at bounding box center [603, 352] width 39 height 31
